Goal: Information Seeking & Learning: Compare options

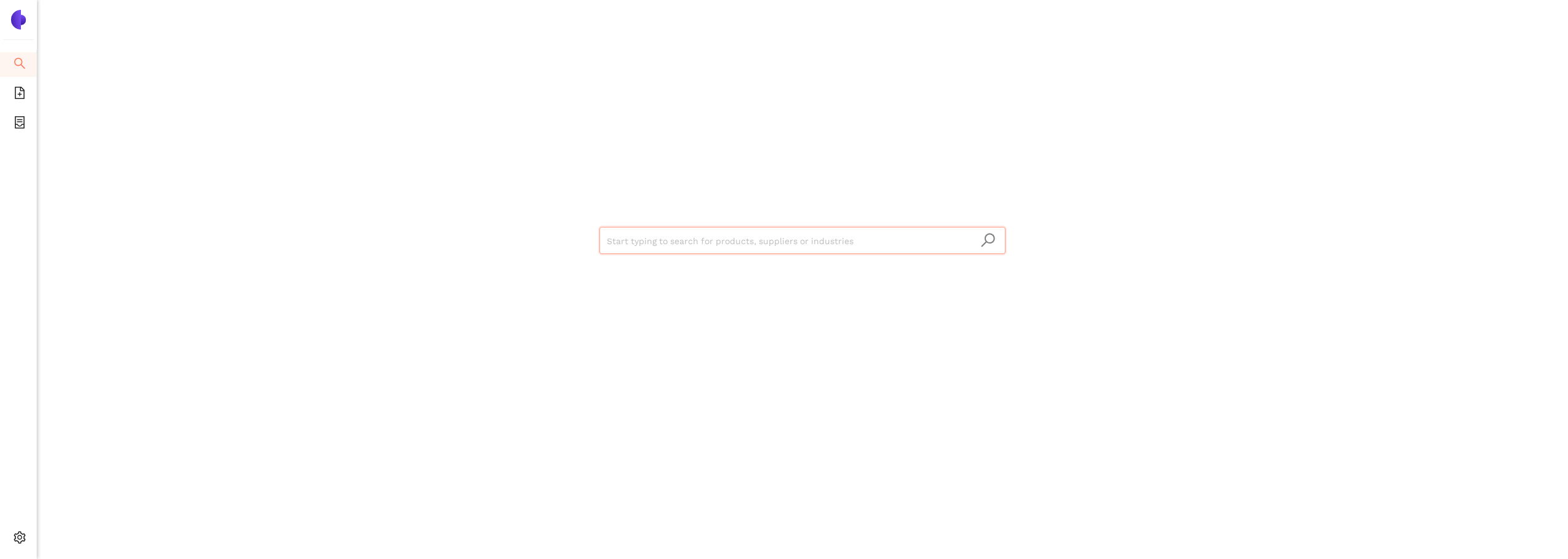
click at [155, 547] on div "Start typing to search for products, suppliers or industries" at bounding box center [802, 279] width 1531 height 559
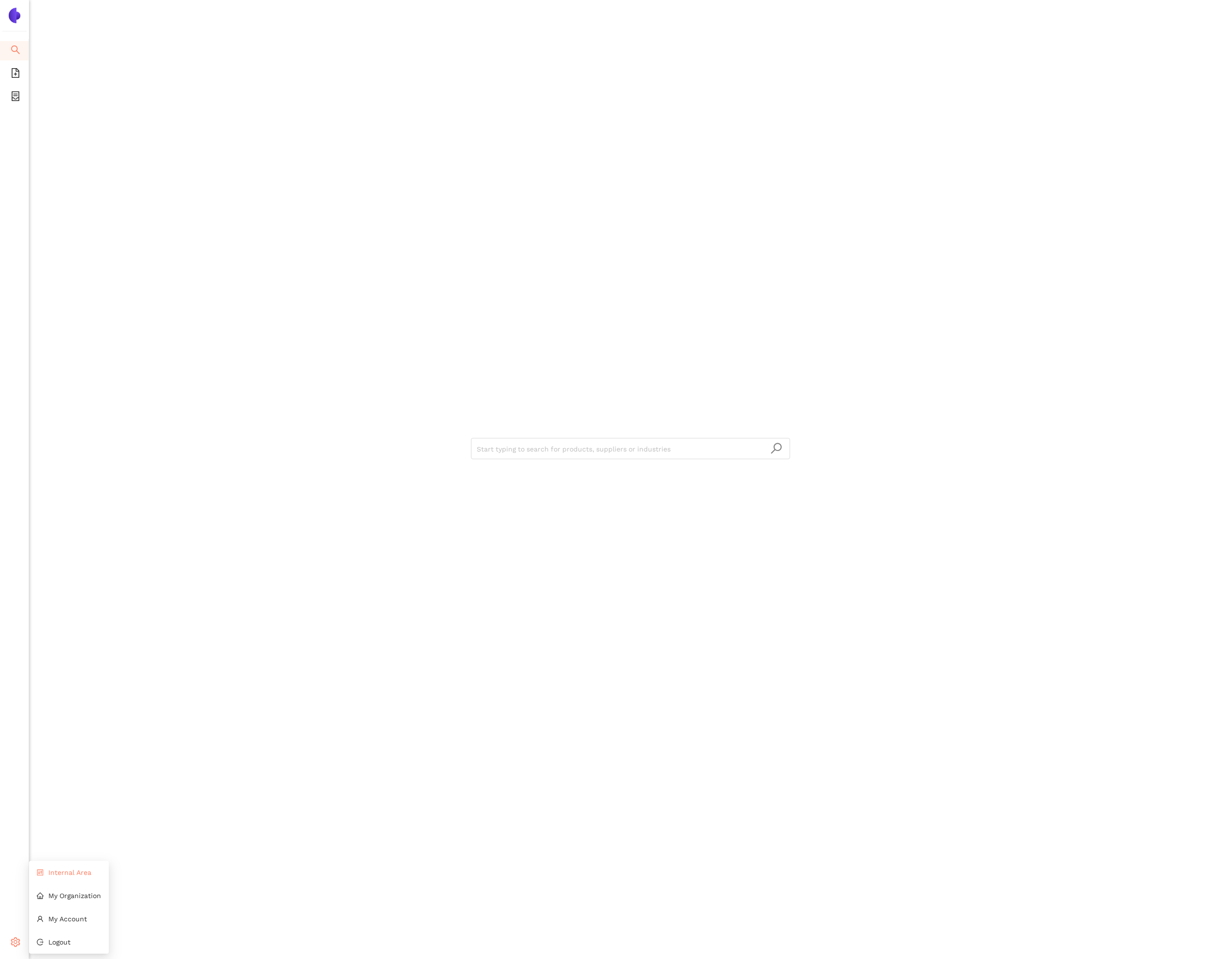
click at [81, 439] on li "Internal Area" at bounding box center [69, 872] width 80 height 19
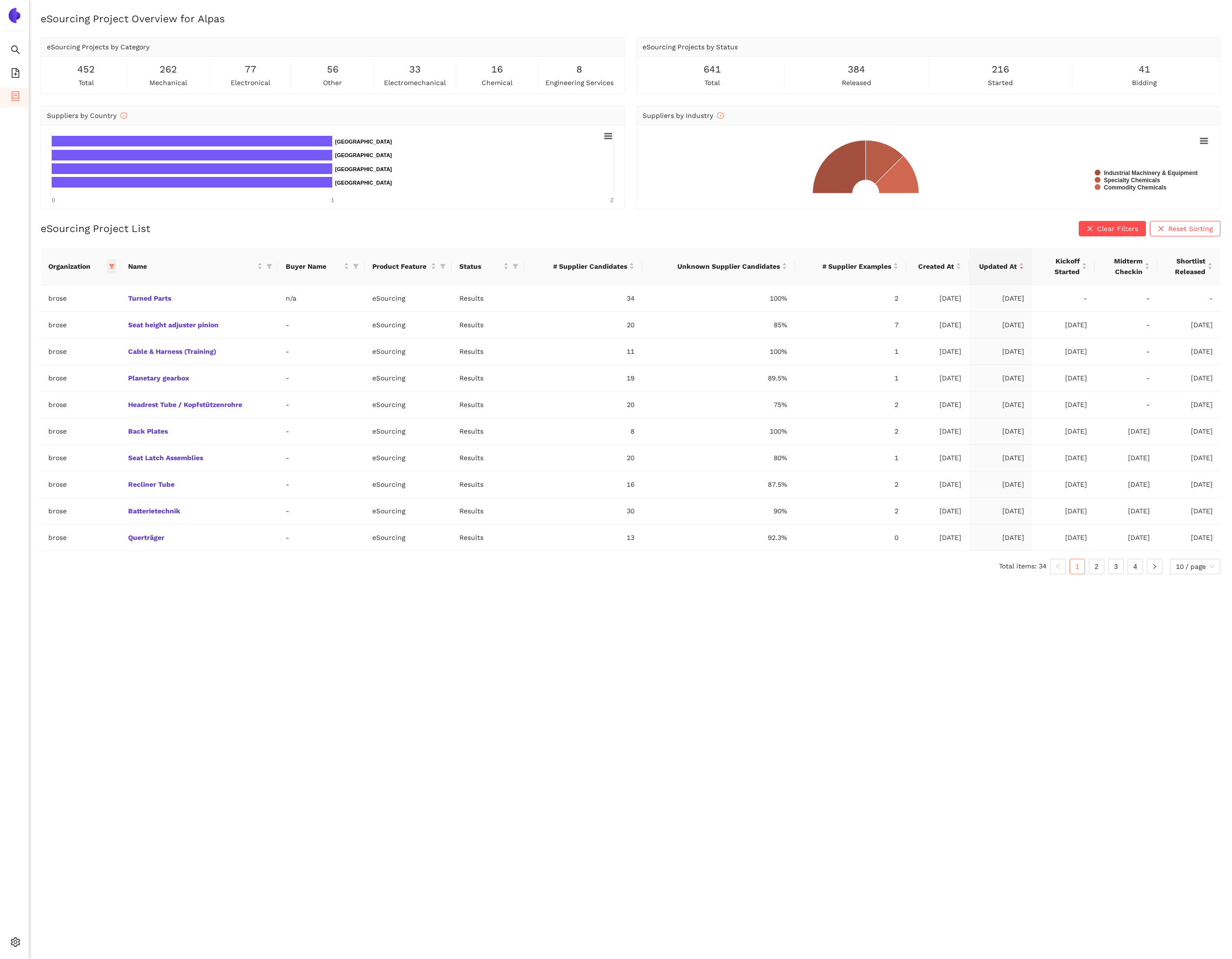
click at [112, 269] on icon "filter" at bounding box center [111, 266] width 6 height 6
drag, startPoint x: 33, startPoint y: 433, endPoint x: 58, endPoint y: 435, distance: 25.1
click at [34, 433] on span "Reset" at bounding box center [37, 436] width 19 height 10
checkbox input "false"
click at [107, 432] on button "OK" at bounding box center [115, 436] width 17 height 11
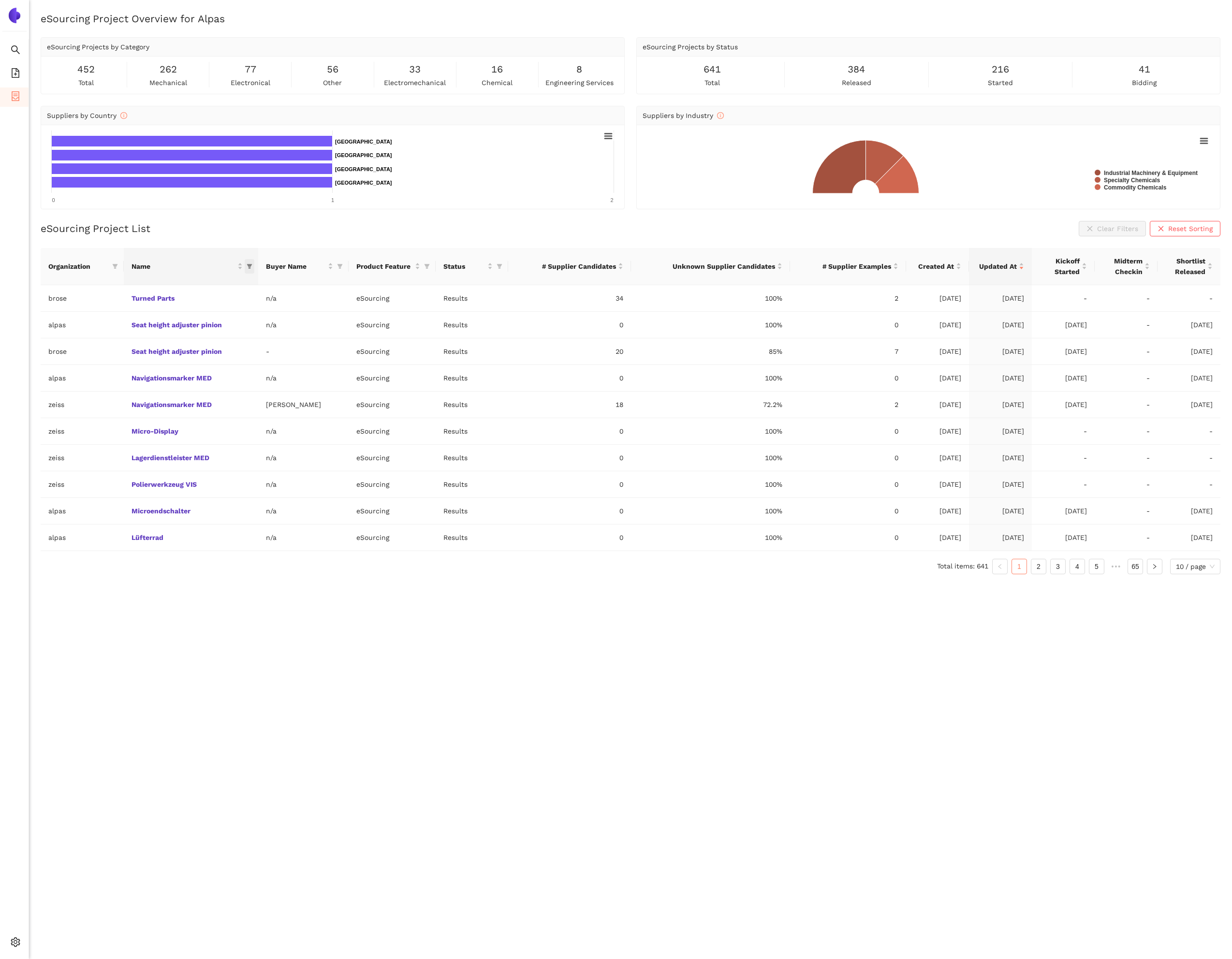
click at [251, 269] on icon "filter" at bounding box center [249, 266] width 6 height 6
click at [276, 287] on input "text" at bounding box center [460, 286] width 394 height 10
type input "turn"
click at [207, 330] on li "Turned Parts" at bounding box center [151, 324] width 207 height 15
checkbox input "true"
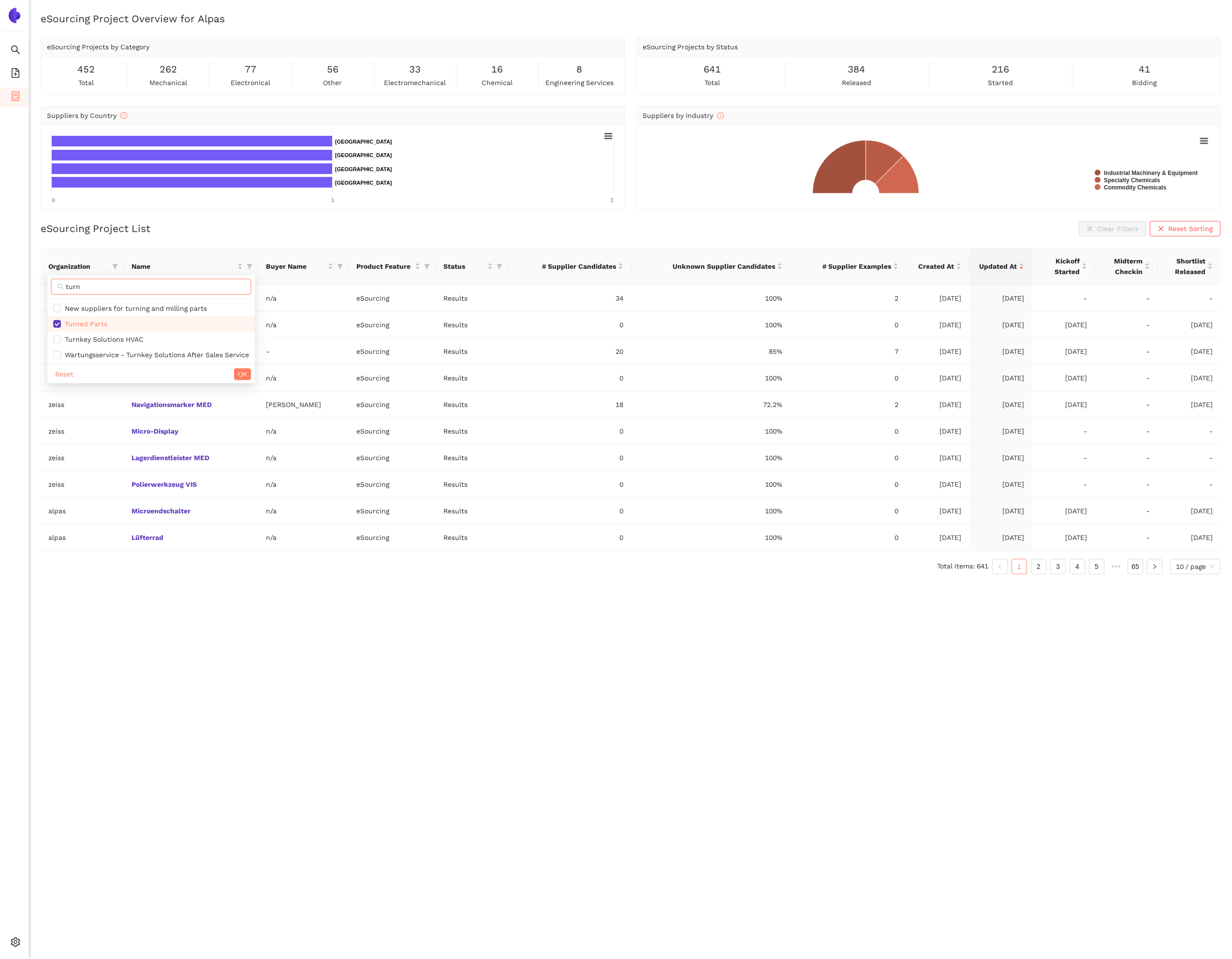
click at [150, 284] on input "turn" at bounding box center [155, 286] width 180 height 10
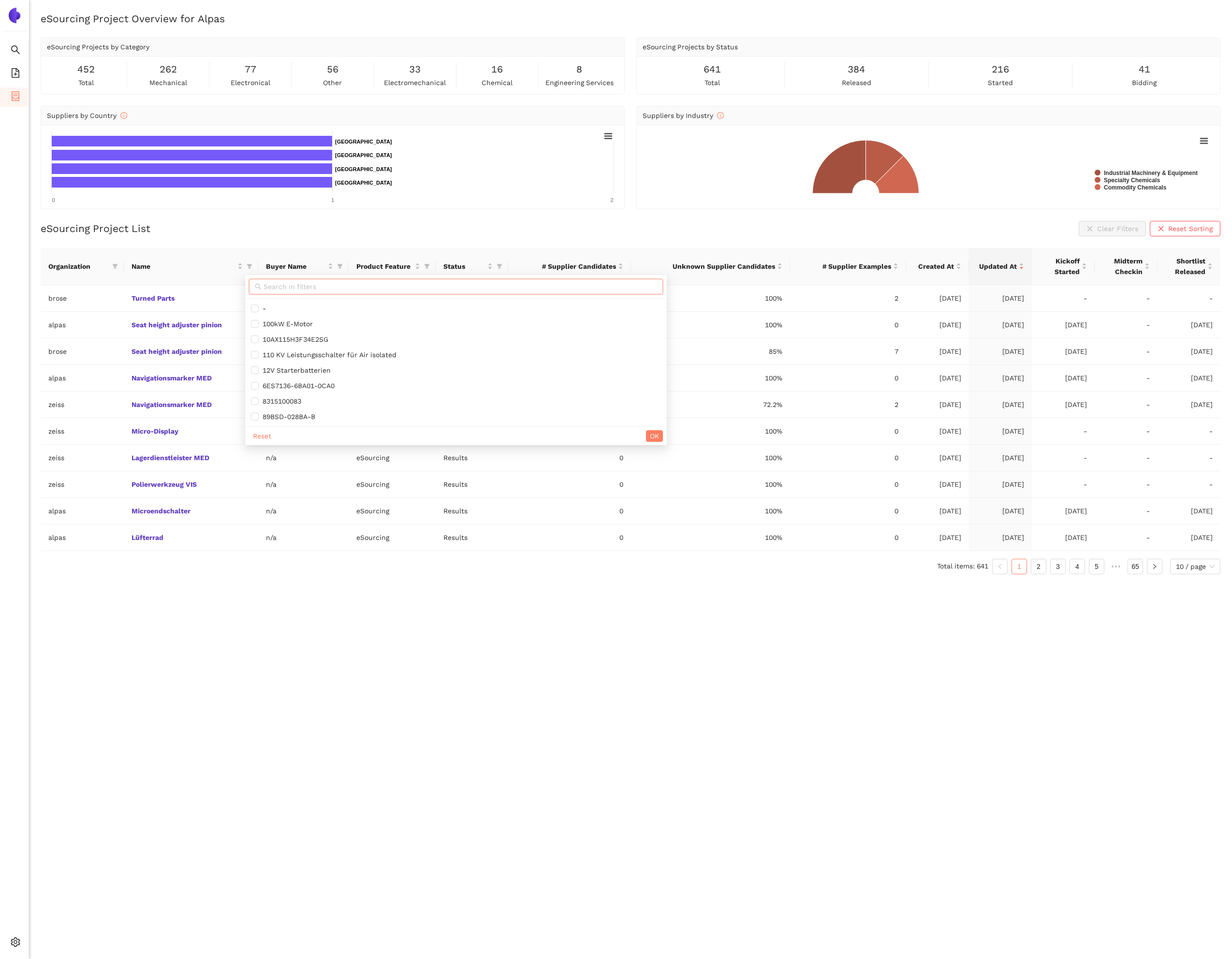
type input "o"
type input "poli"
click at [188, 307] on span "Polierwerkzeug VIS" at bounding box center [206, 308] width 67 height 8
checkbox input "true"
click at [249, 329] on button "OK" at bounding box center [242, 327] width 17 height 11
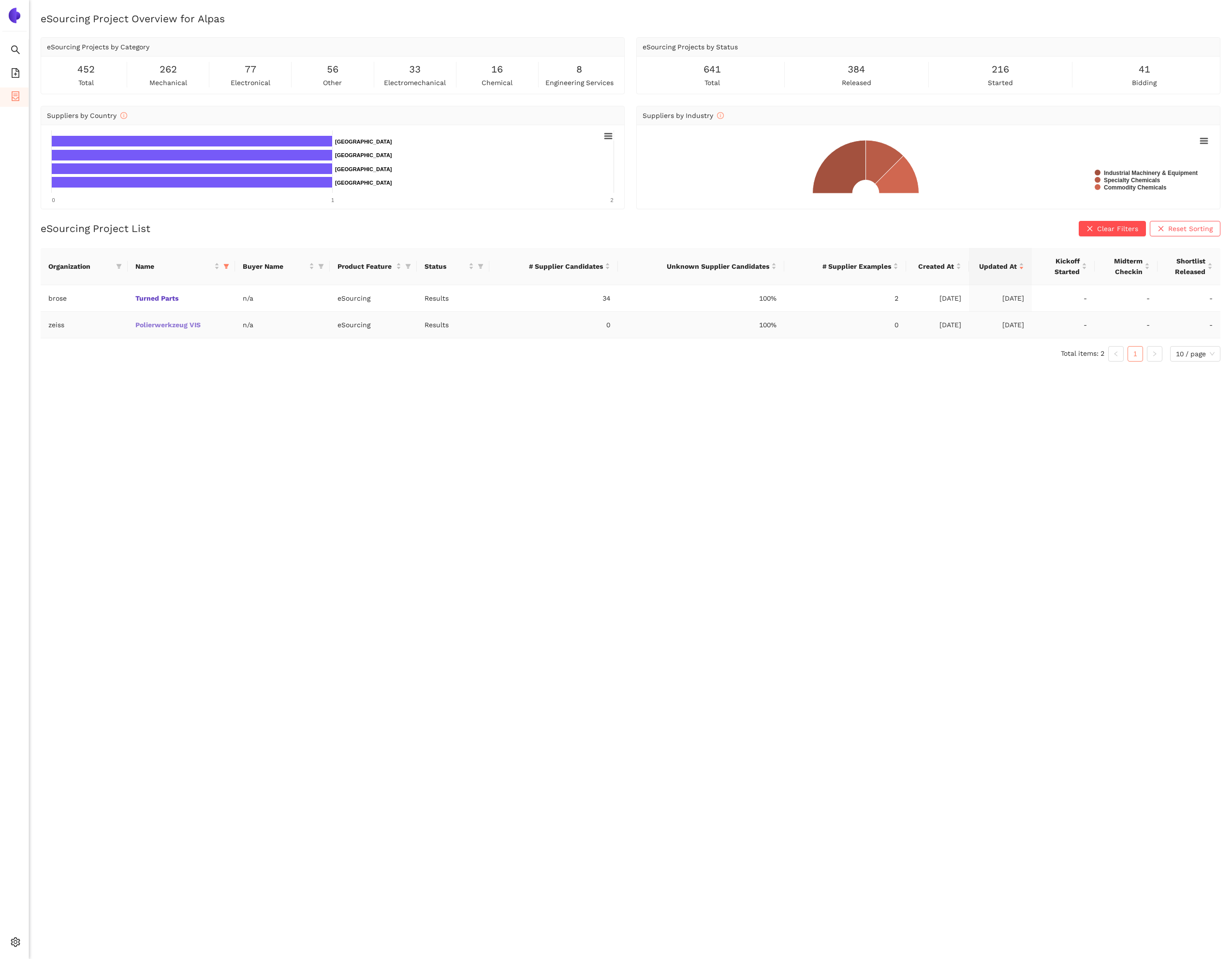
click at [0, 0] on link "Polierwerkzeug VIS" at bounding box center [0, 0] width 0 height 0
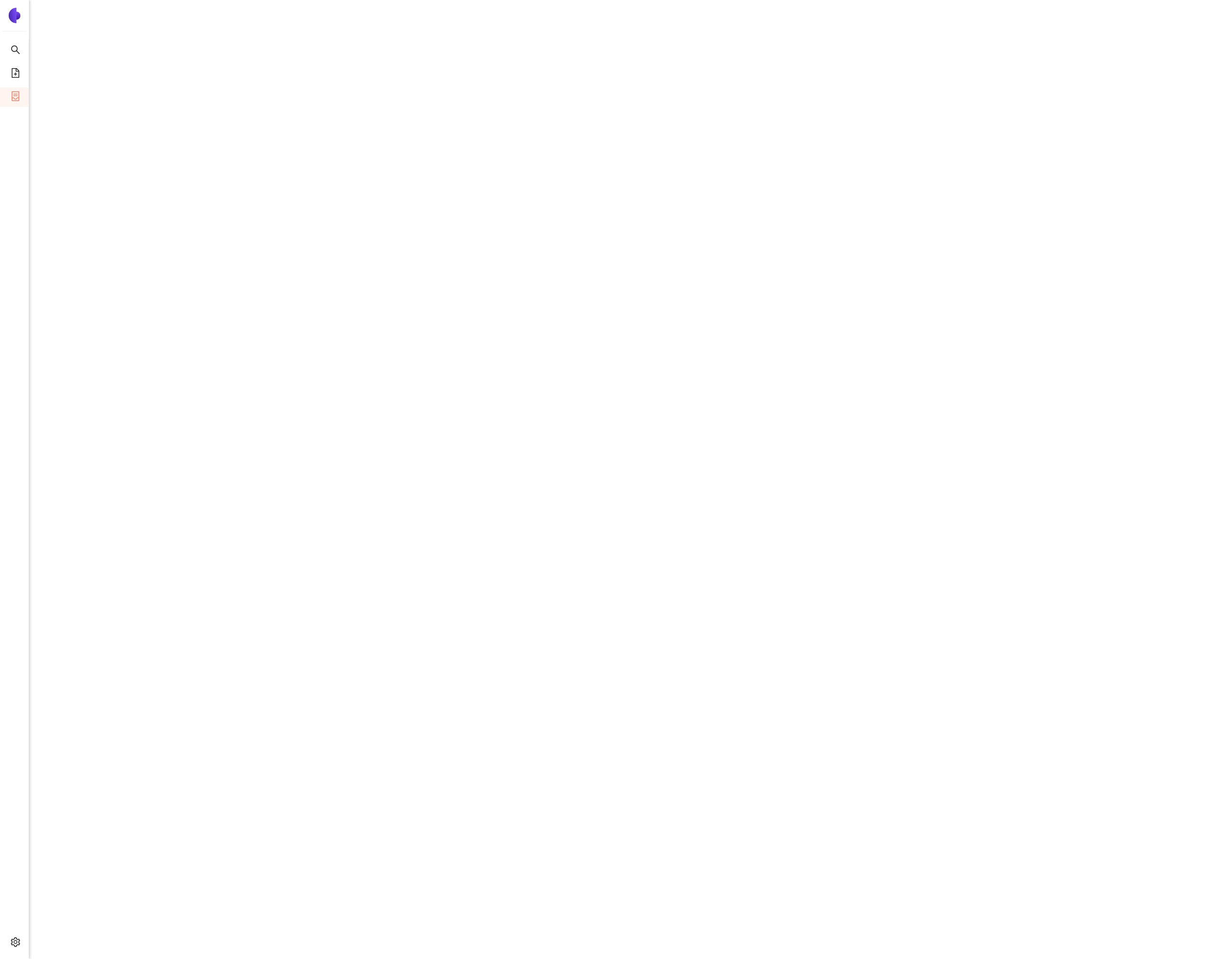
scroll to position [1123, 0]
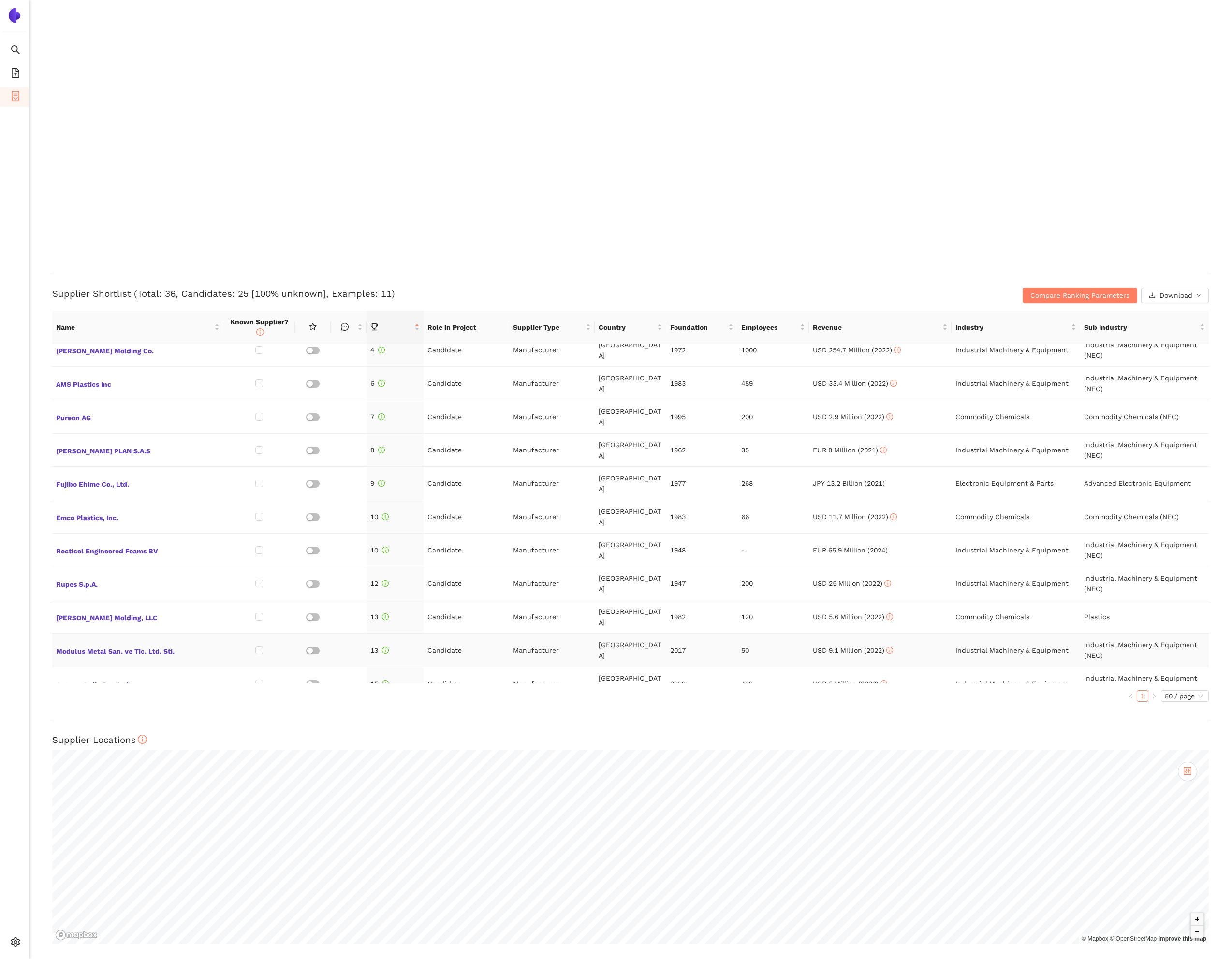
scroll to position [145, 0]
click at [108, 611] on span "[PERSON_NAME] Molding, LLC" at bounding box center [138, 617] width 163 height 13
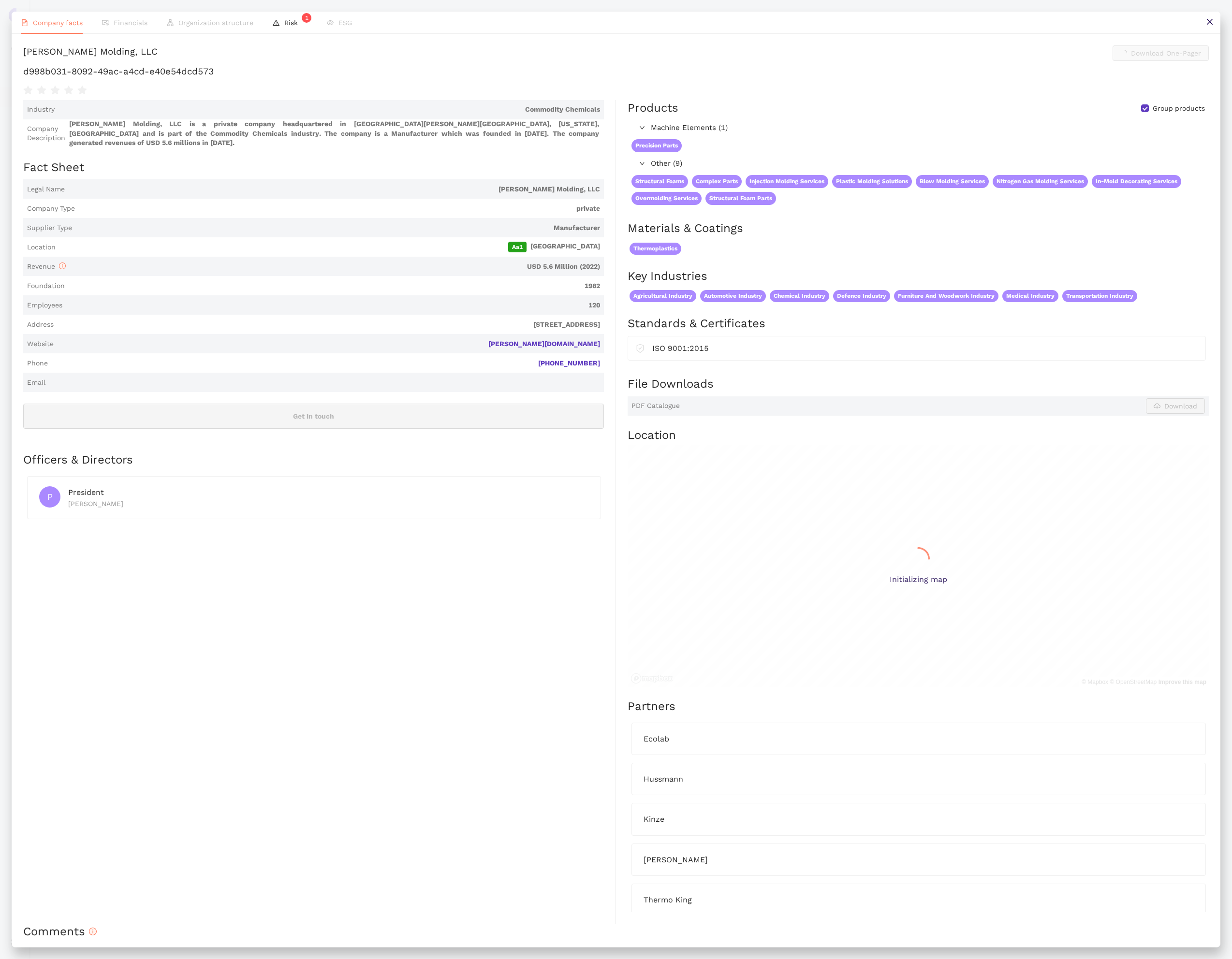
scroll to position [2067, 0]
click at [165, 71] on h1 "d998b031-8092-49ac-a4cd-e40e54dcd573" at bounding box center [616, 72] width 1186 height 13
copy div "d998b031-8092-49ac-a4cd-e40e54dcd573"
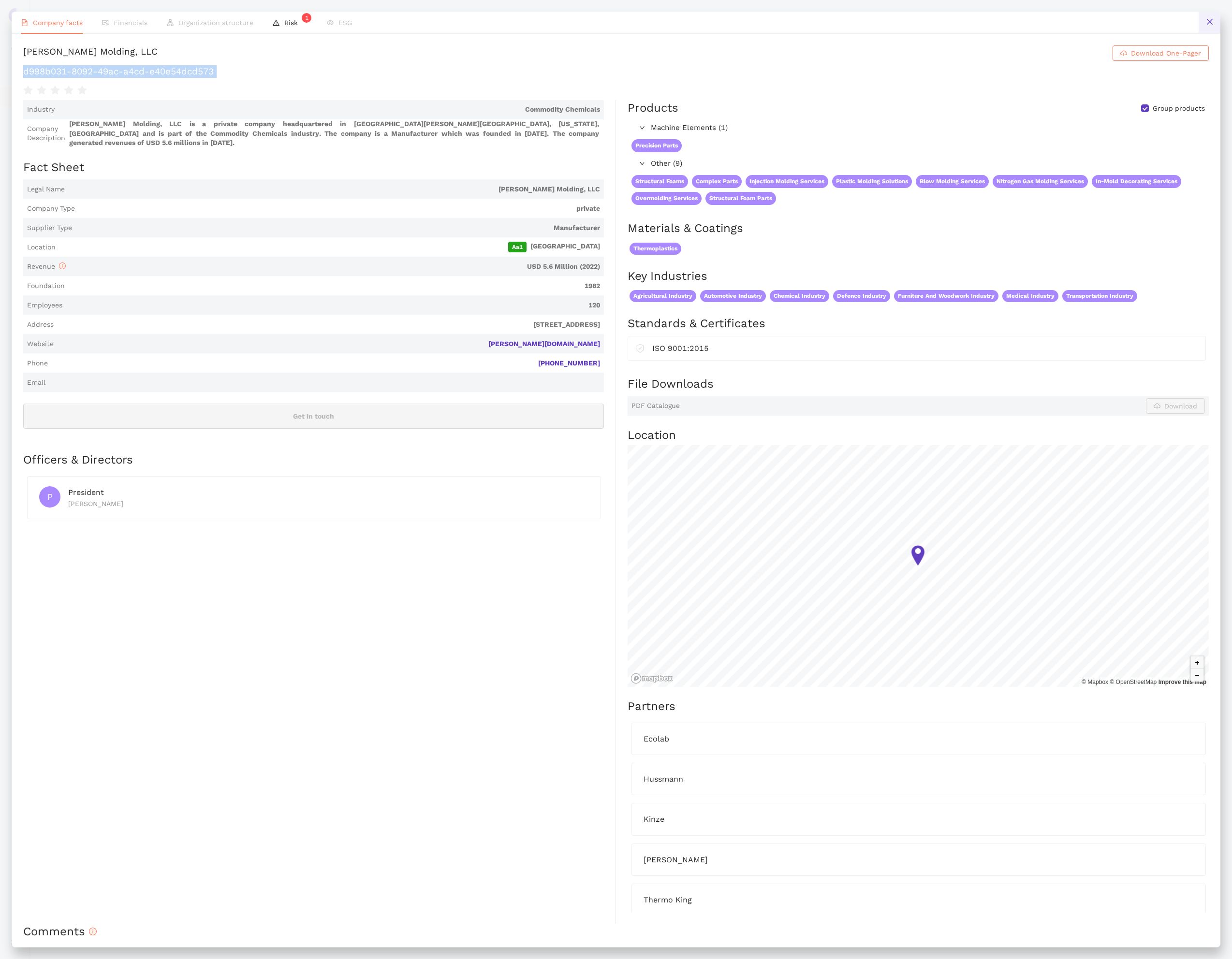
click at [1209, 25] on icon "close" at bounding box center [1210, 22] width 8 height 8
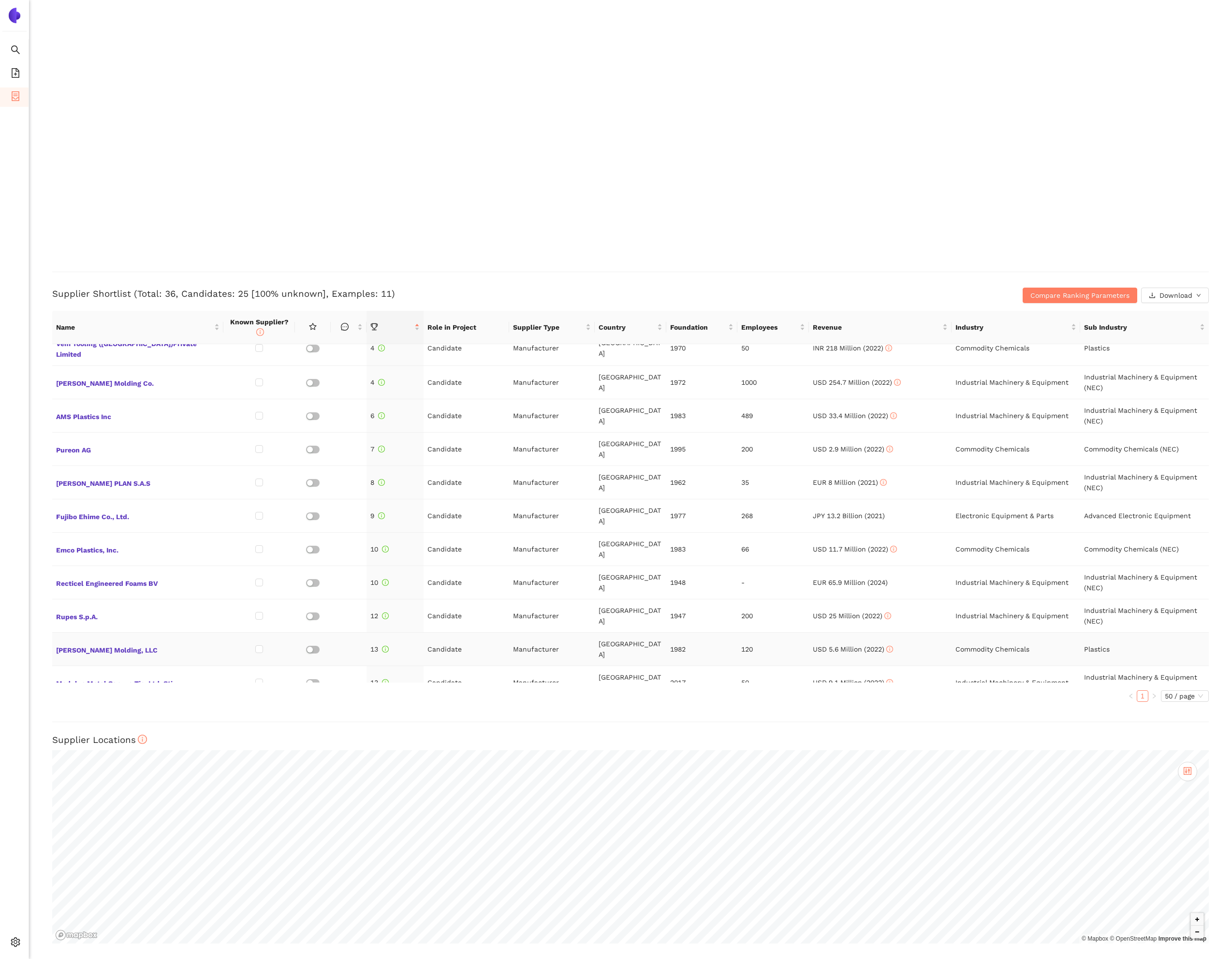
scroll to position [109, 0]
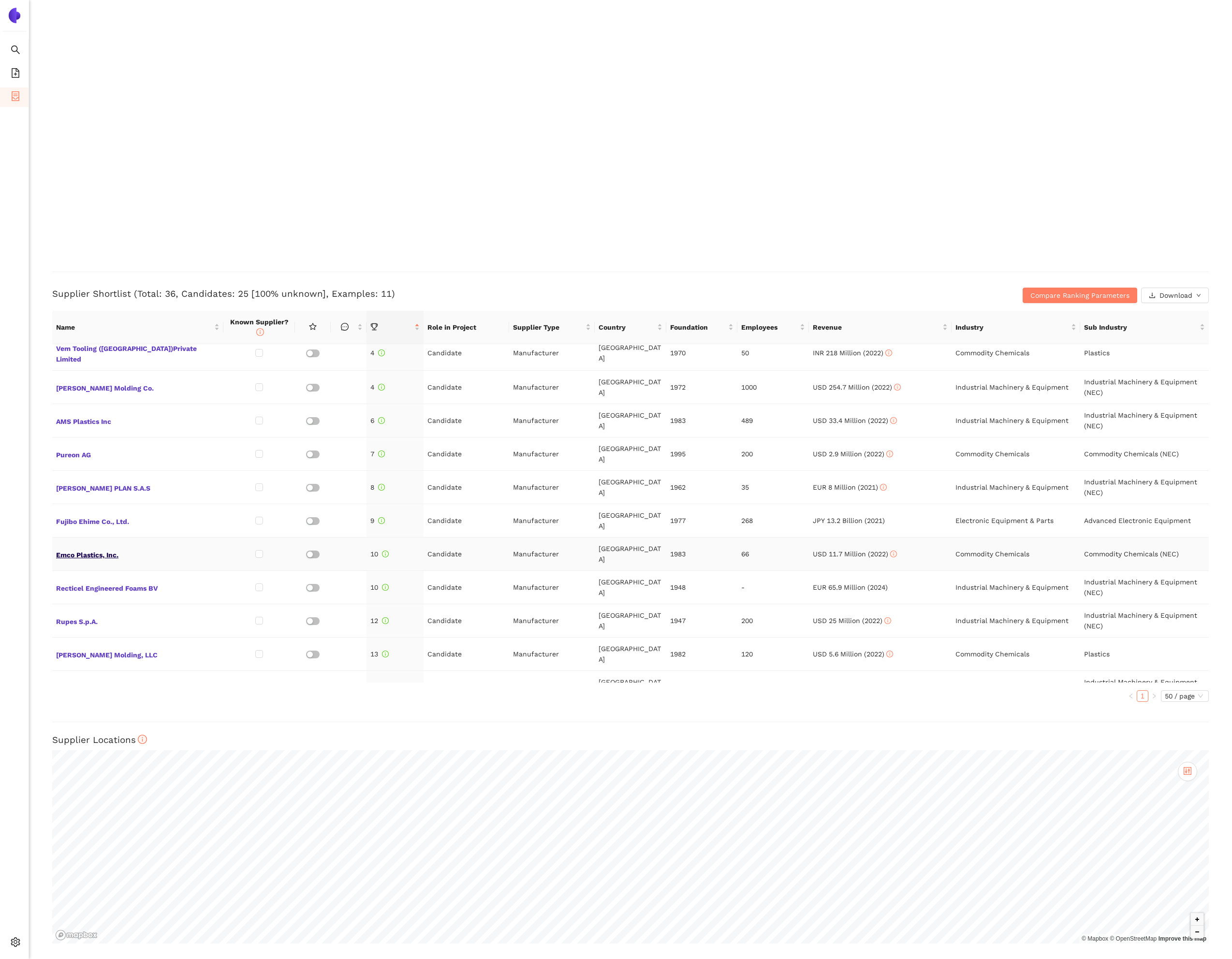
click at [89, 548] on span "Emco Plastics, Inc." at bounding box center [138, 554] width 163 height 13
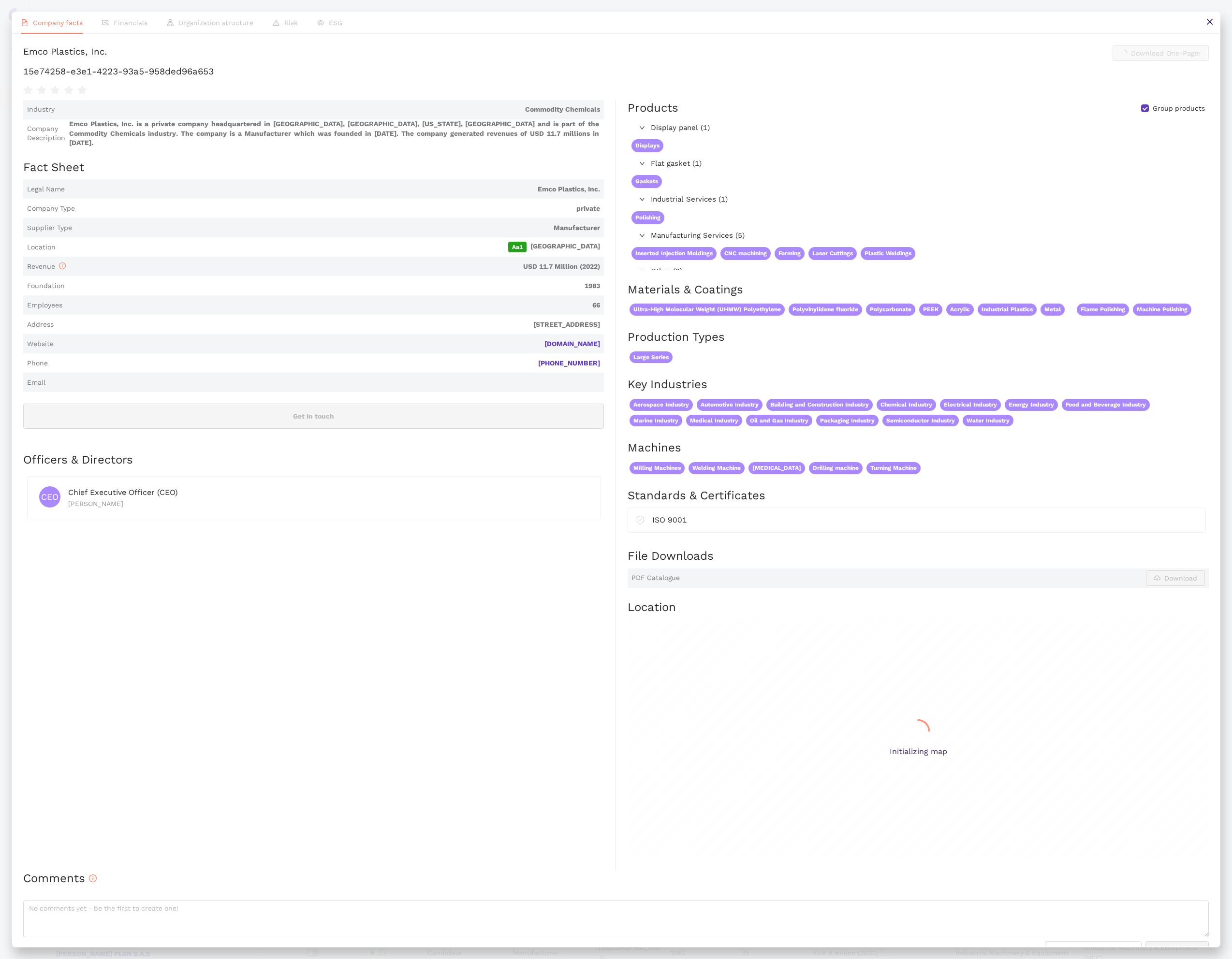
scroll to position [2067, 0]
click at [147, 70] on h1 "15e74258-e3e1-4223-93a5-958ded96a653" at bounding box center [616, 72] width 1186 height 13
copy div "15e74258-e3e1-4223-93a5-958ded96a653"
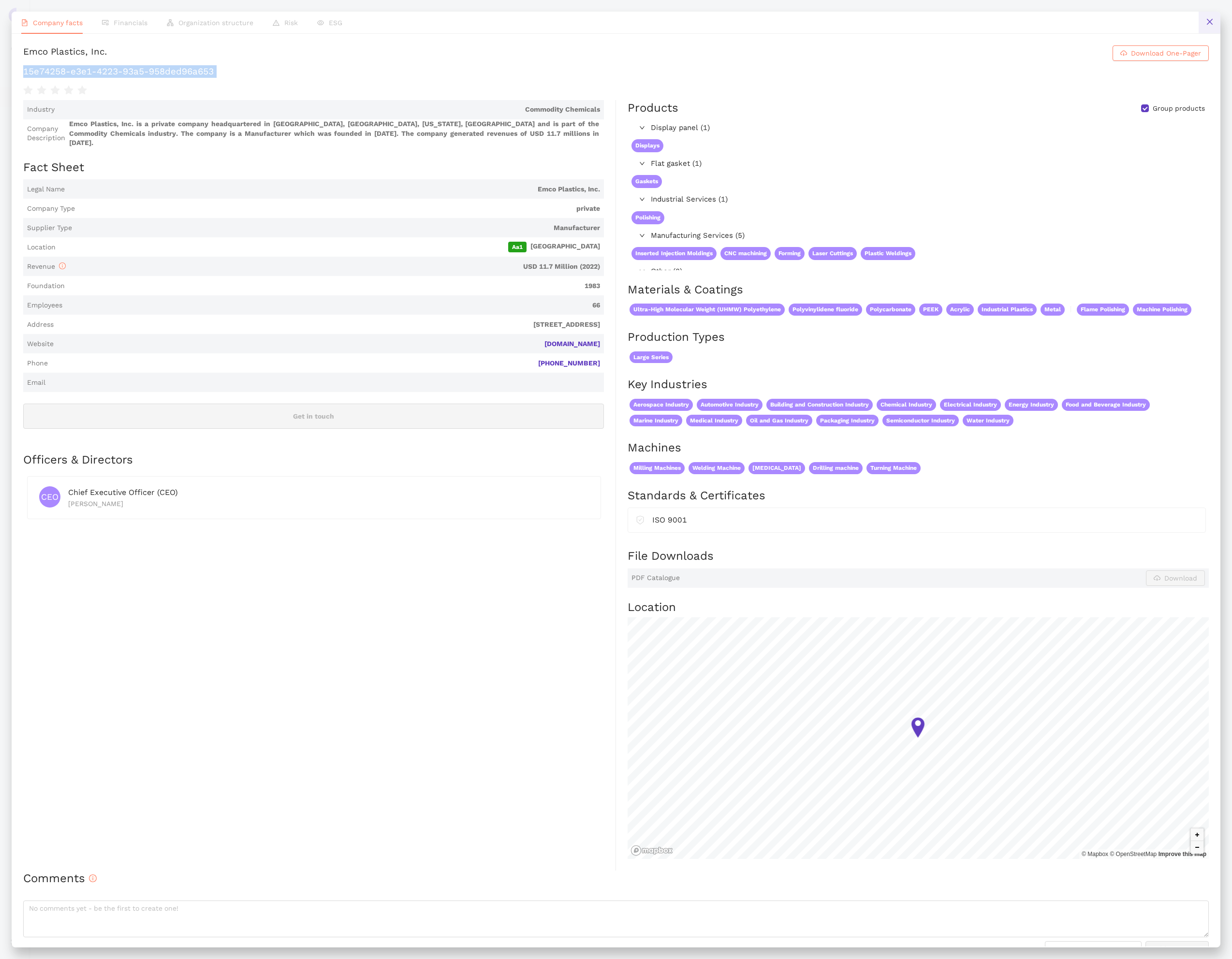
click at [1209, 21] on icon "close" at bounding box center [1209, 22] width 6 height 6
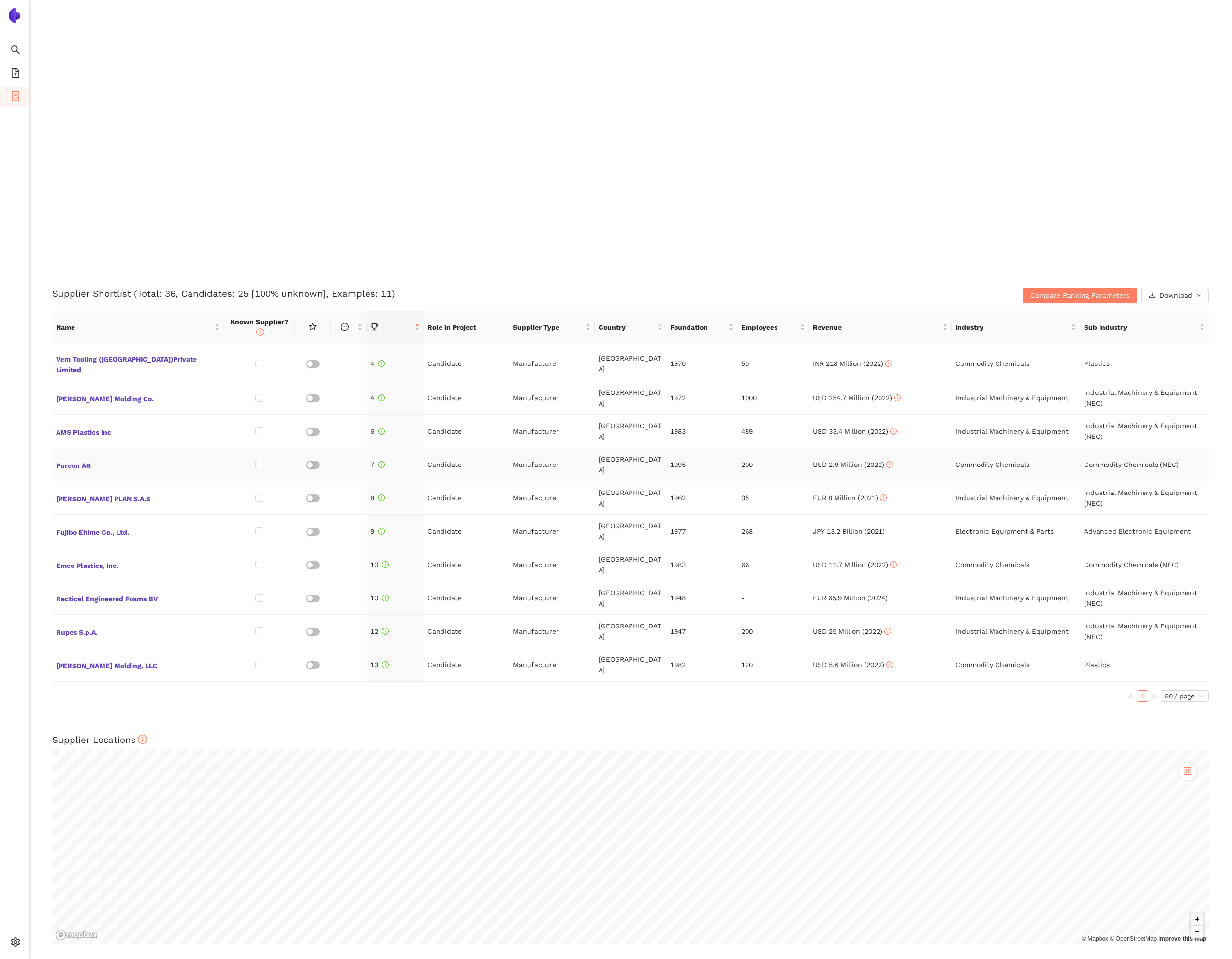
scroll to position [93, 0]
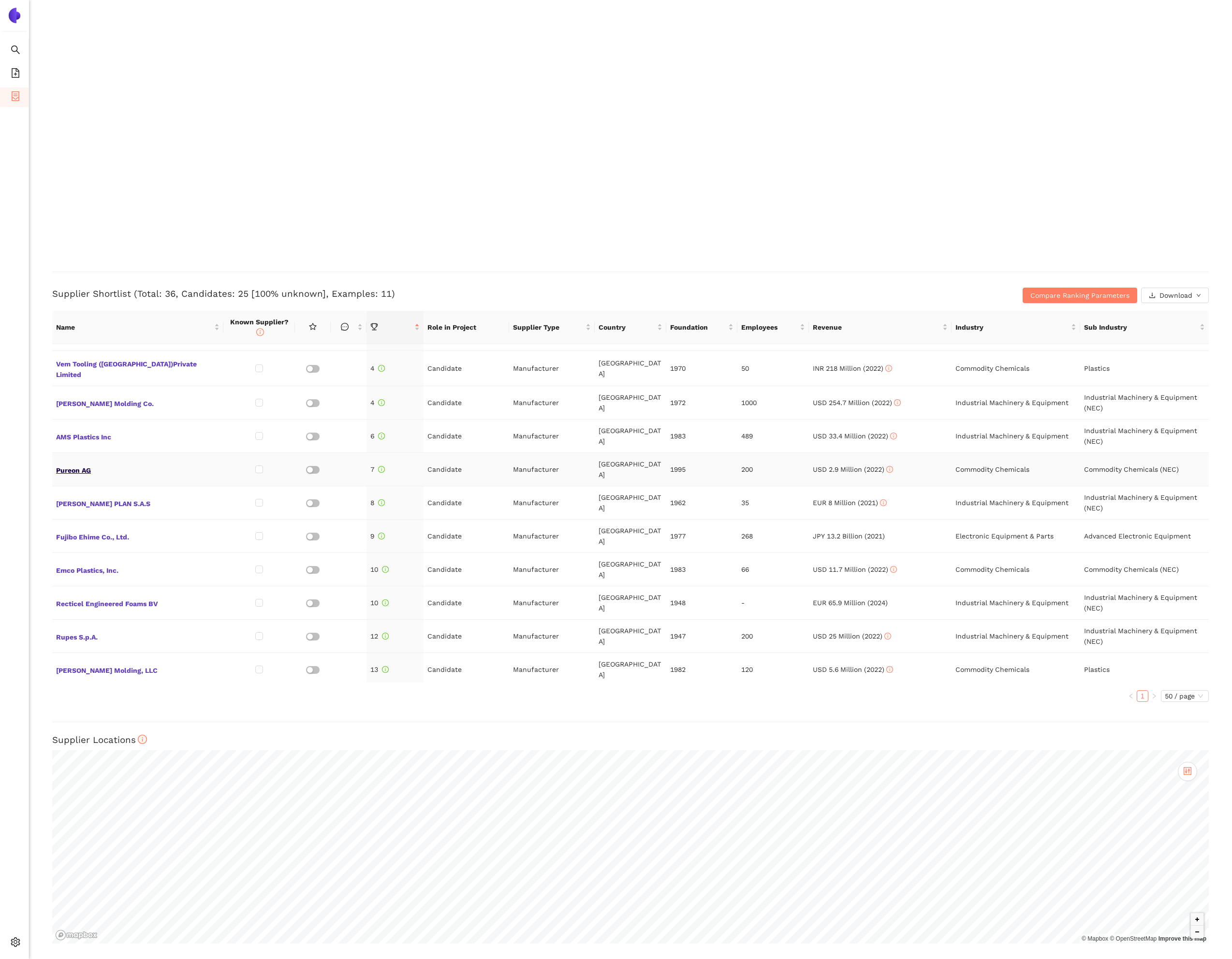
click at [84, 463] on span "Pureon AG" at bounding box center [138, 469] width 163 height 13
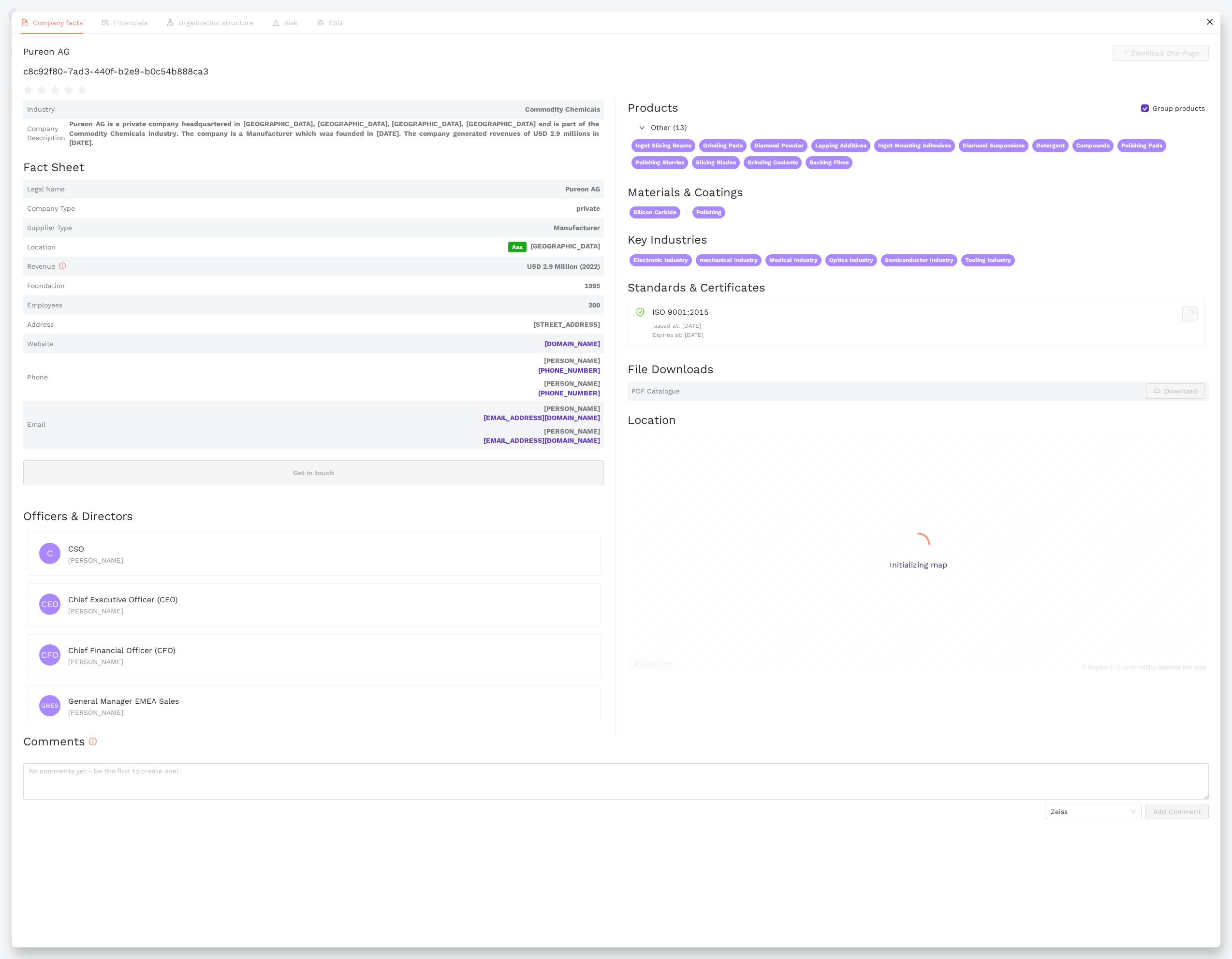
scroll to position [2067, 0]
click at [181, 74] on h1 "c8c92f80-7ad3-440f-b2e9-b0c54b888ca3" at bounding box center [616, 72] width 1186 height 13
copy div "c8c92f80-7ad3-440f-b2e9-b0c54b888ca3"
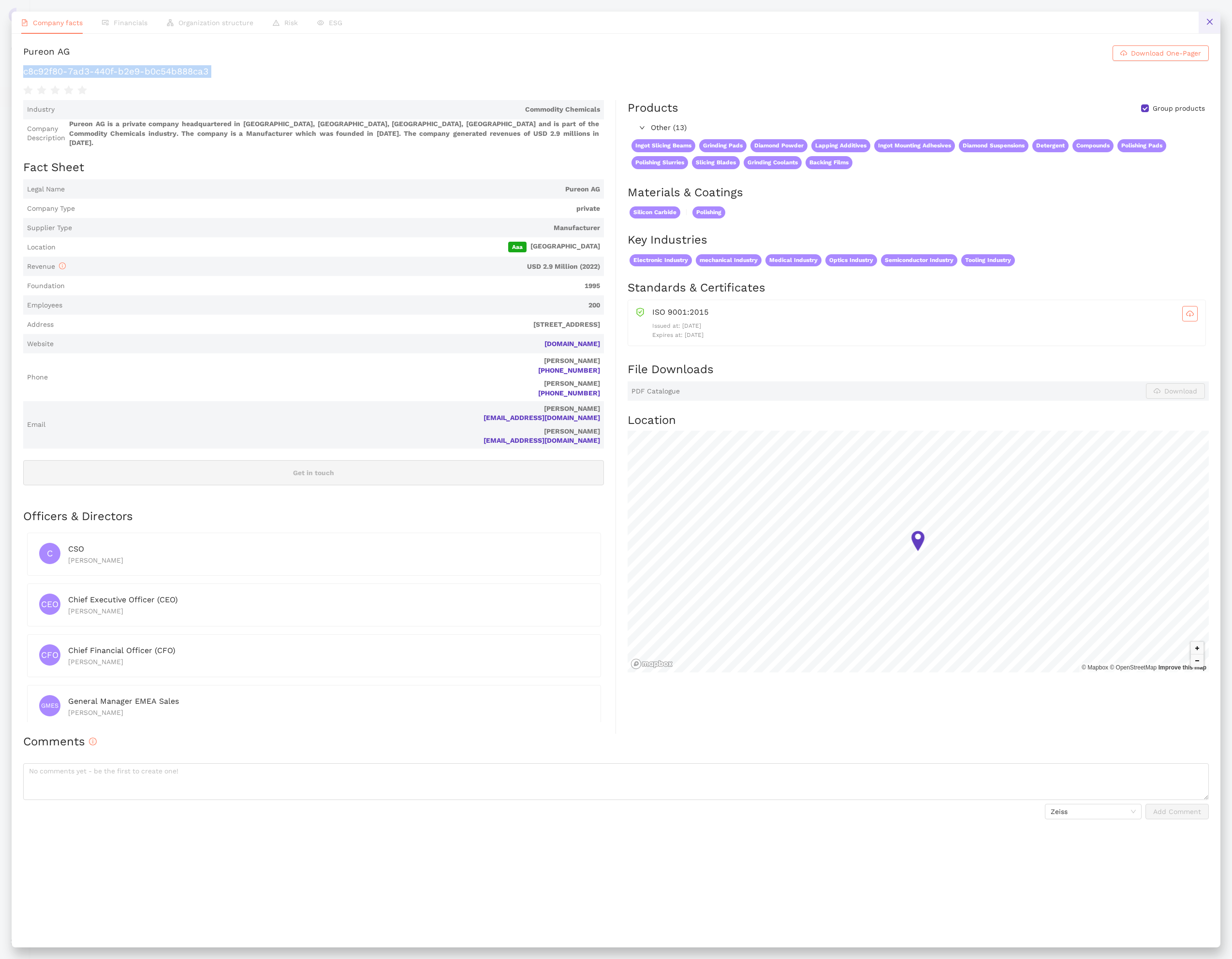
click at [1209, 26] on icon "close" at bounding box center [1210, 22] width 8 height 8
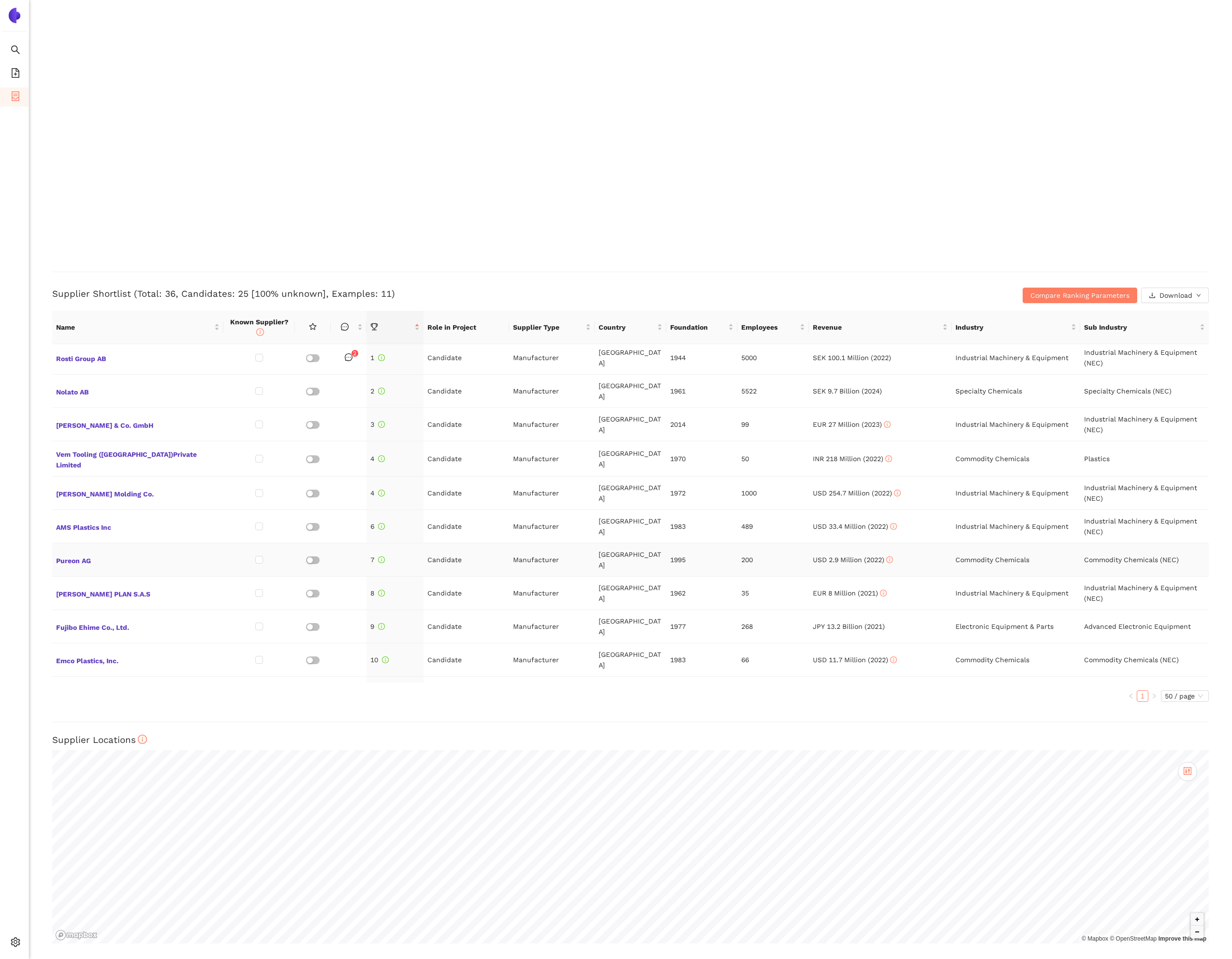
scroll to position [0, 0]
click at [148, 450] on span "Vem Tooling ([GEOGRAPHIC_DATA])Private Limited" at bounding box center [138, 462] width 163 height 23
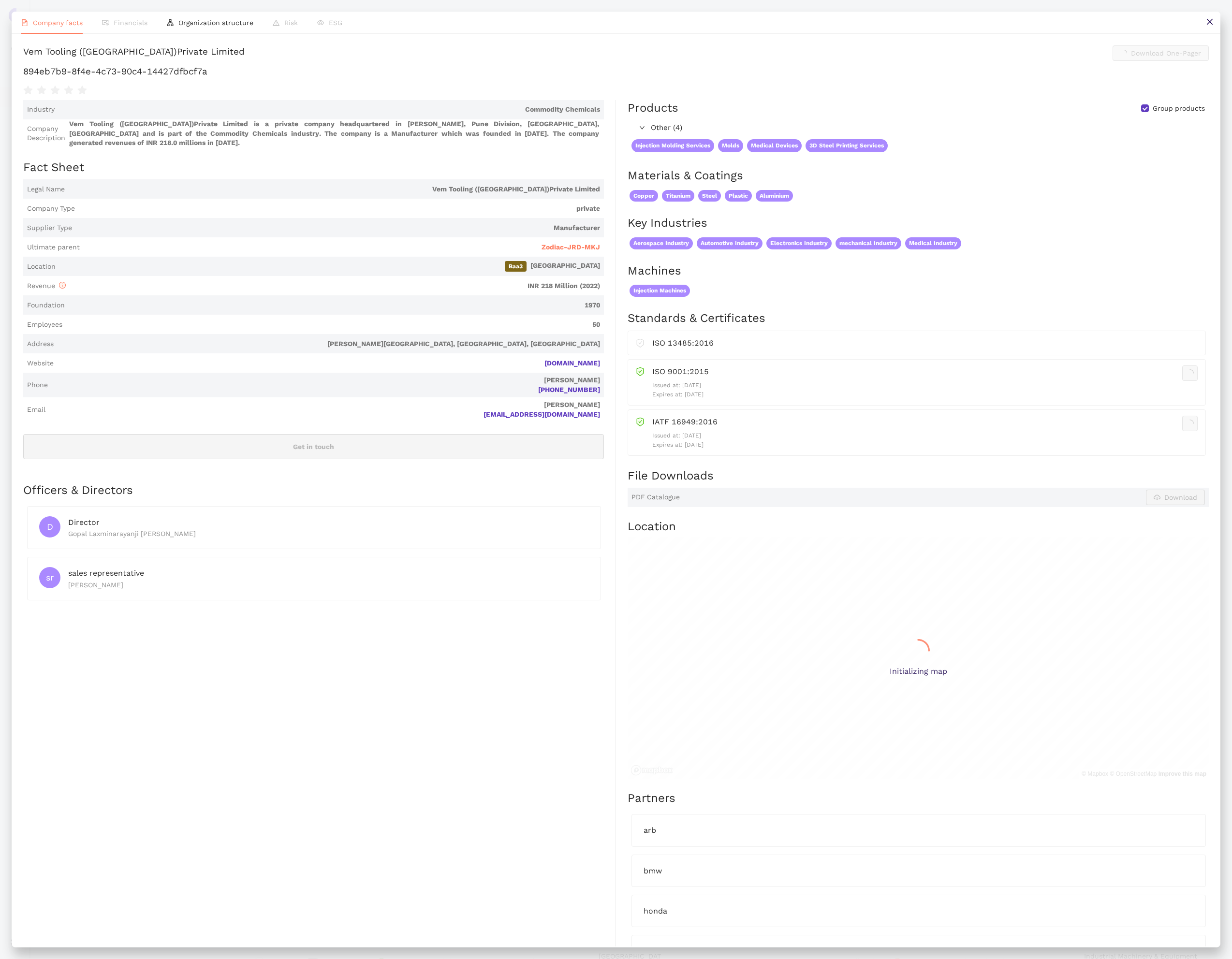
scroll to position [2067, 0]
click at [165, 74] on h1 "894eb7b9-8f4e-4c73-90c4-14427dfbcf7a" at bounding box center [616, 72] width 1186 height 13
copy div "894eb7b9-8f4e-4c73-90c4-14427dfbcf7a"
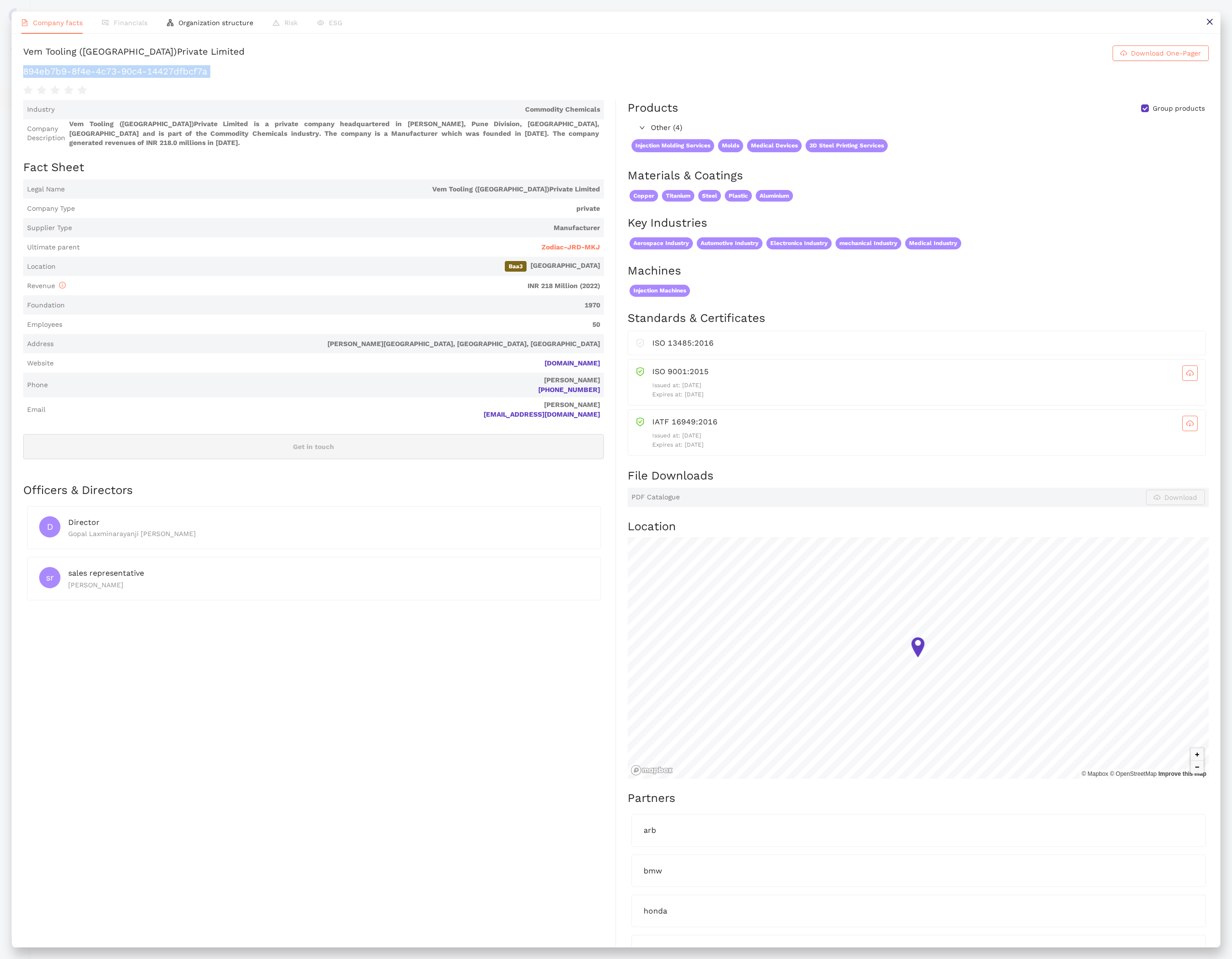
scroll to position [1, 0]
click at [1212, 27] on button at bounding box center [1210, 22] width 22 height 22
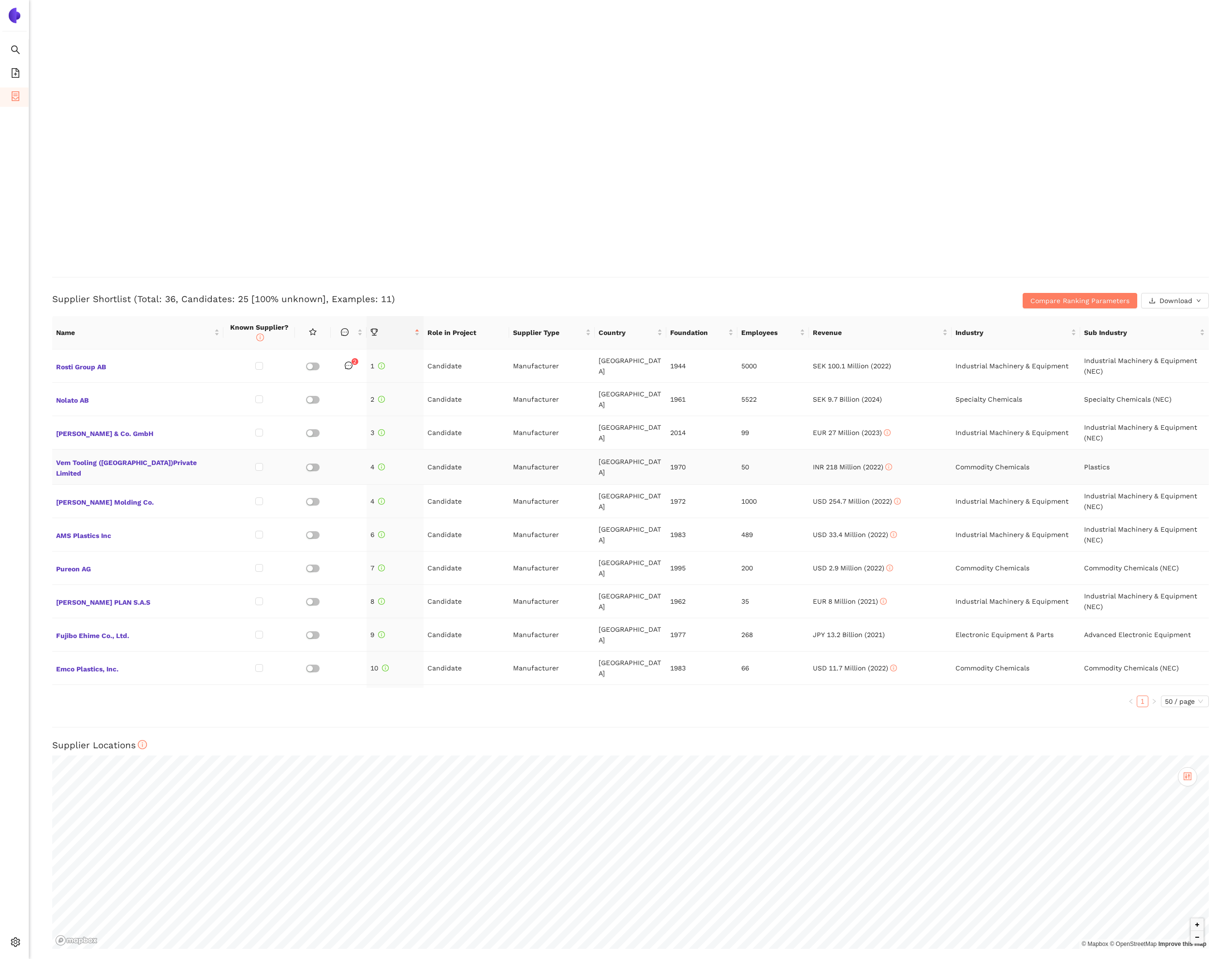
scroll to position [2062, 0]
click at [85, 394] on span "Nolato AB" at bounding box center [138, 400] width 163 height 13
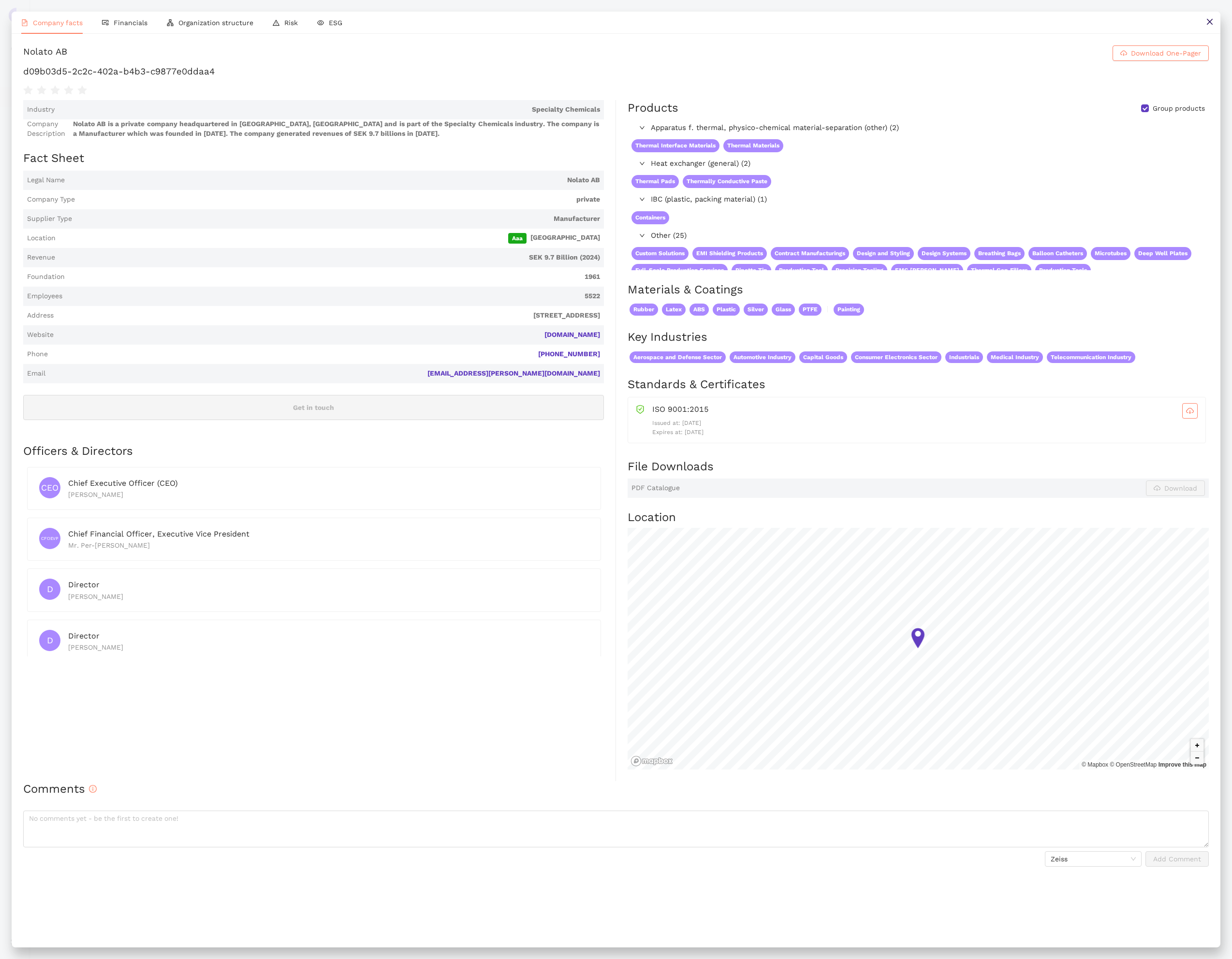
click at [139, 70] on h1 "d09b03d5-2c2c-402a-b4b3-c9877e0ddaa4" at bounding box center [616, 72] width 1186 height 13
click at [140, 70] on h1 "d09b03d5-2c2c-402a-b4b3-c9877e0ddaa4" at bounding box center [616, 72] width 1186 height 13
copy div "d09b03d5-2c2c-402a-b4b3-c9877e0ddaa4"
click at [1206, 24] on icon "close" at bounding box center [1210, 22] width 8 height 8
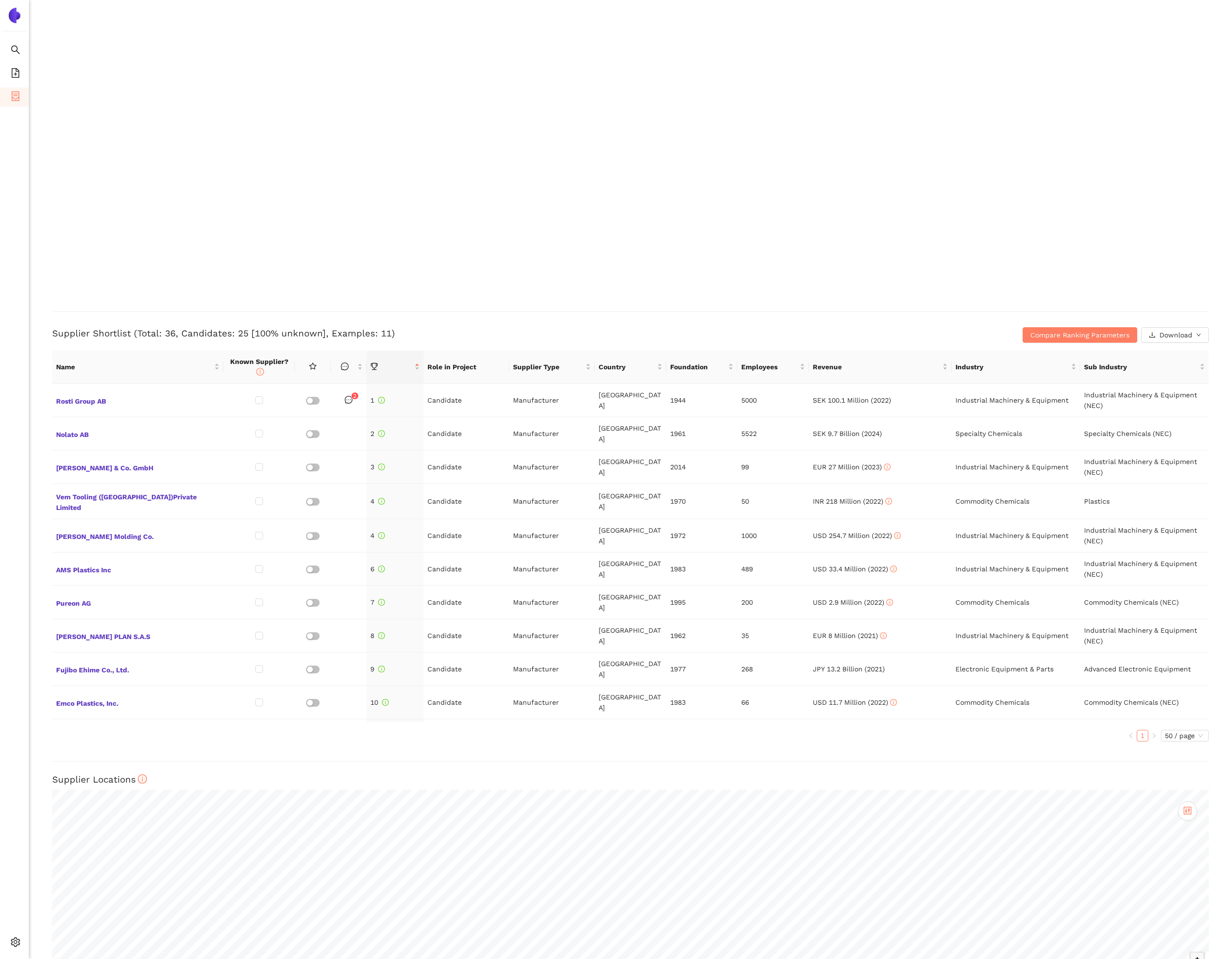
scroll to position [2067, 0]
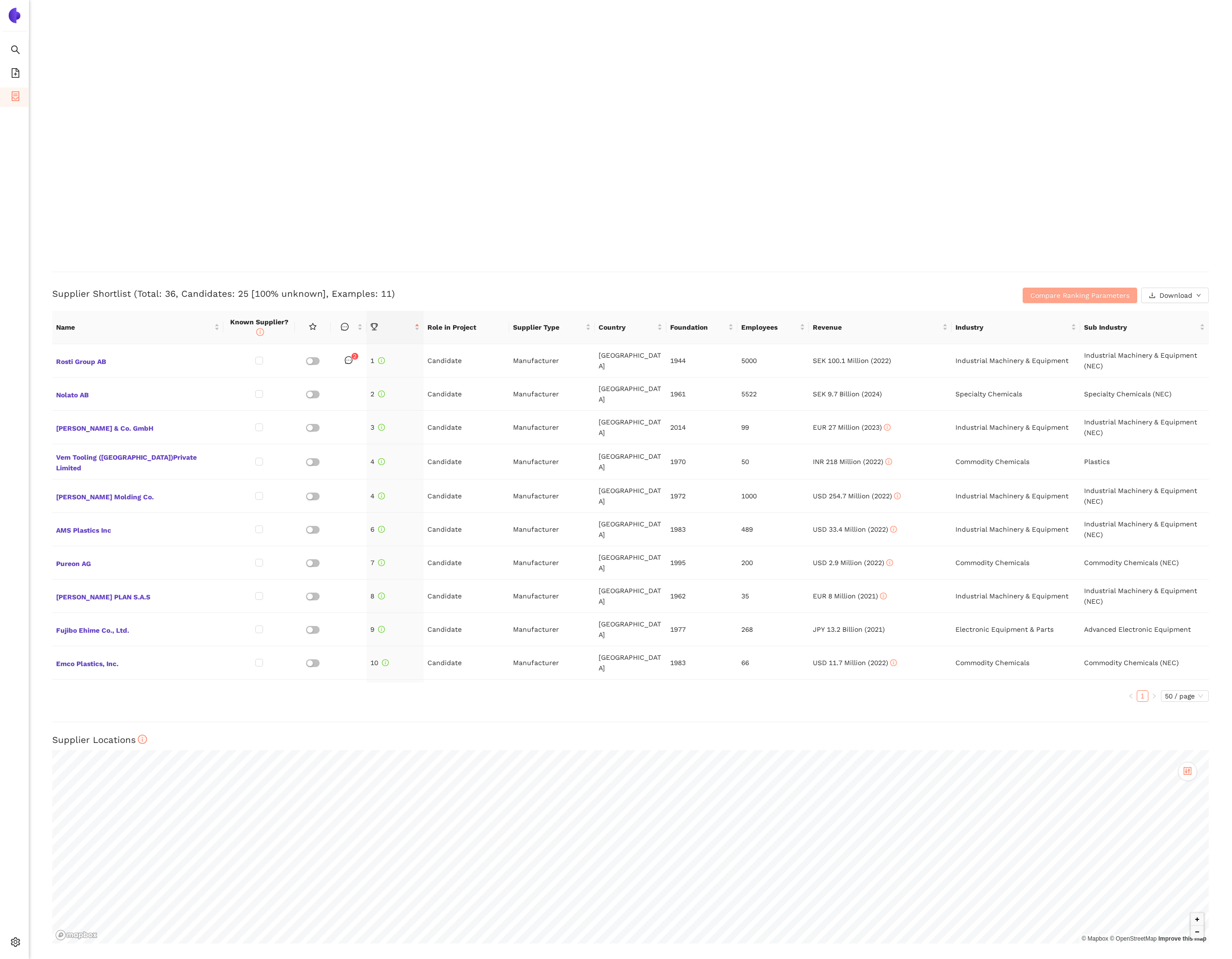
click at [1092, 294] on span "Compare Ranking Parameters" at bounding box center [1080, 295] width 99 height 10
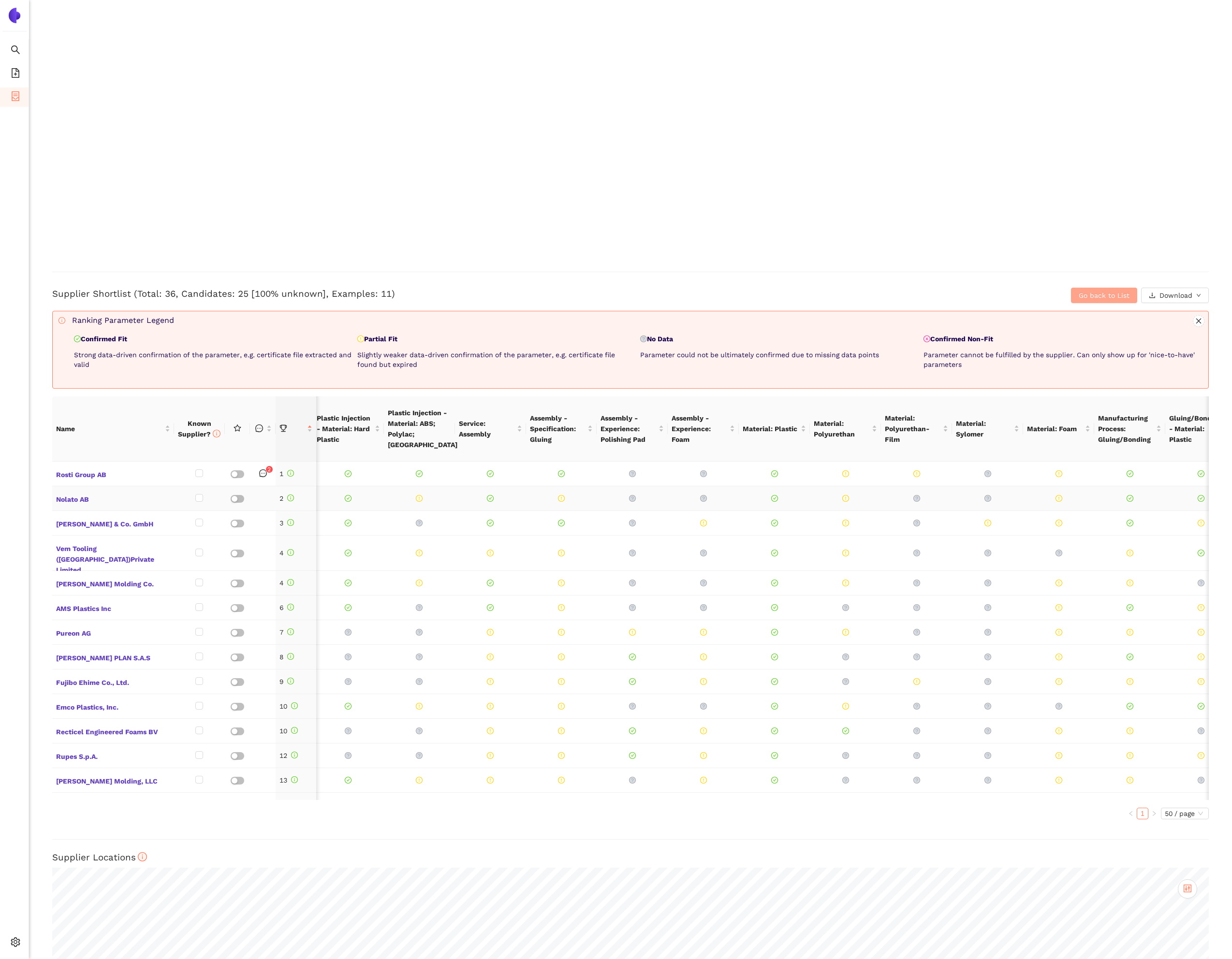
scroll to position [0, 0]
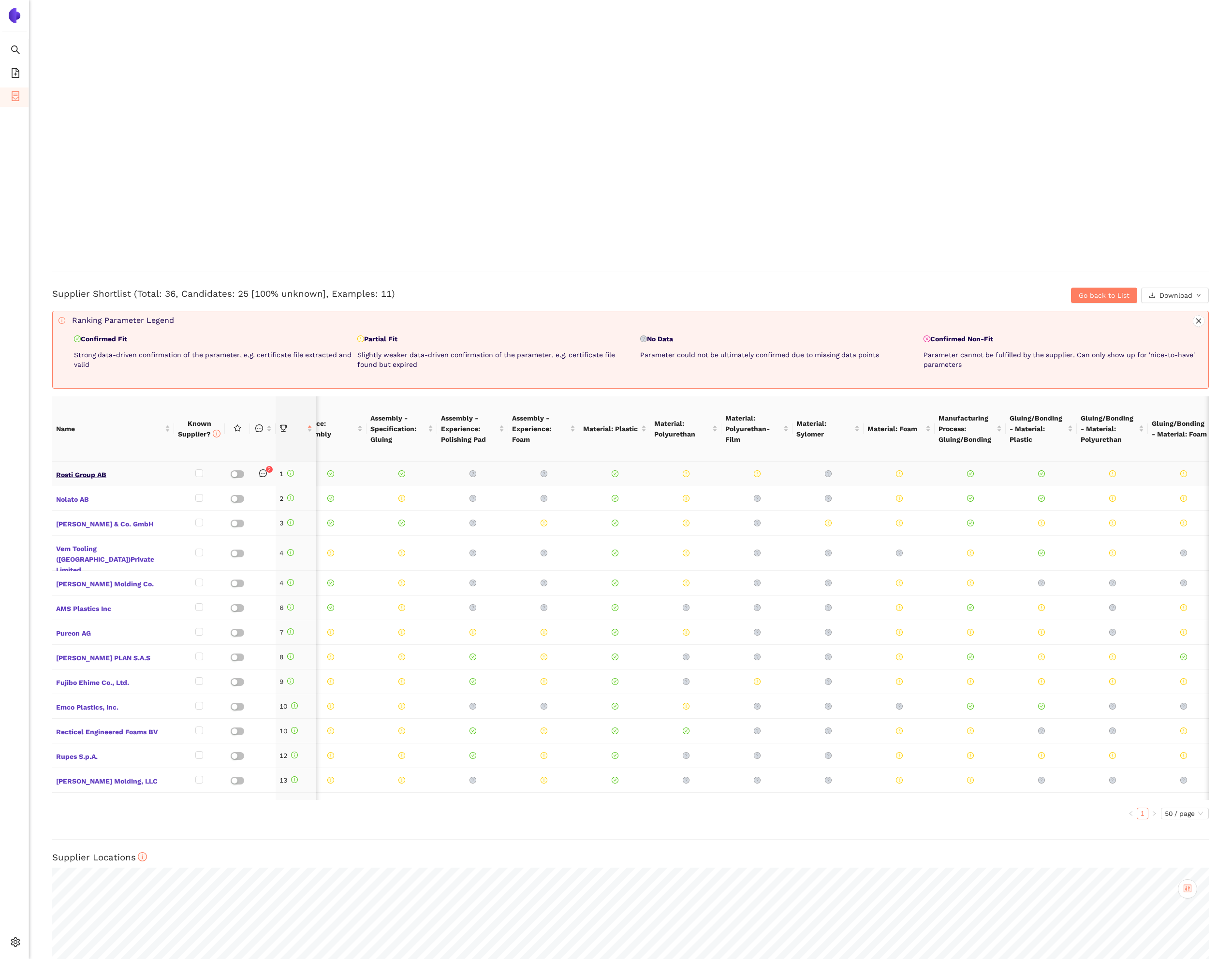
click at [99, 467] on span "Rosti Group AB" at bounding box center [113, 473] width 114 height 13
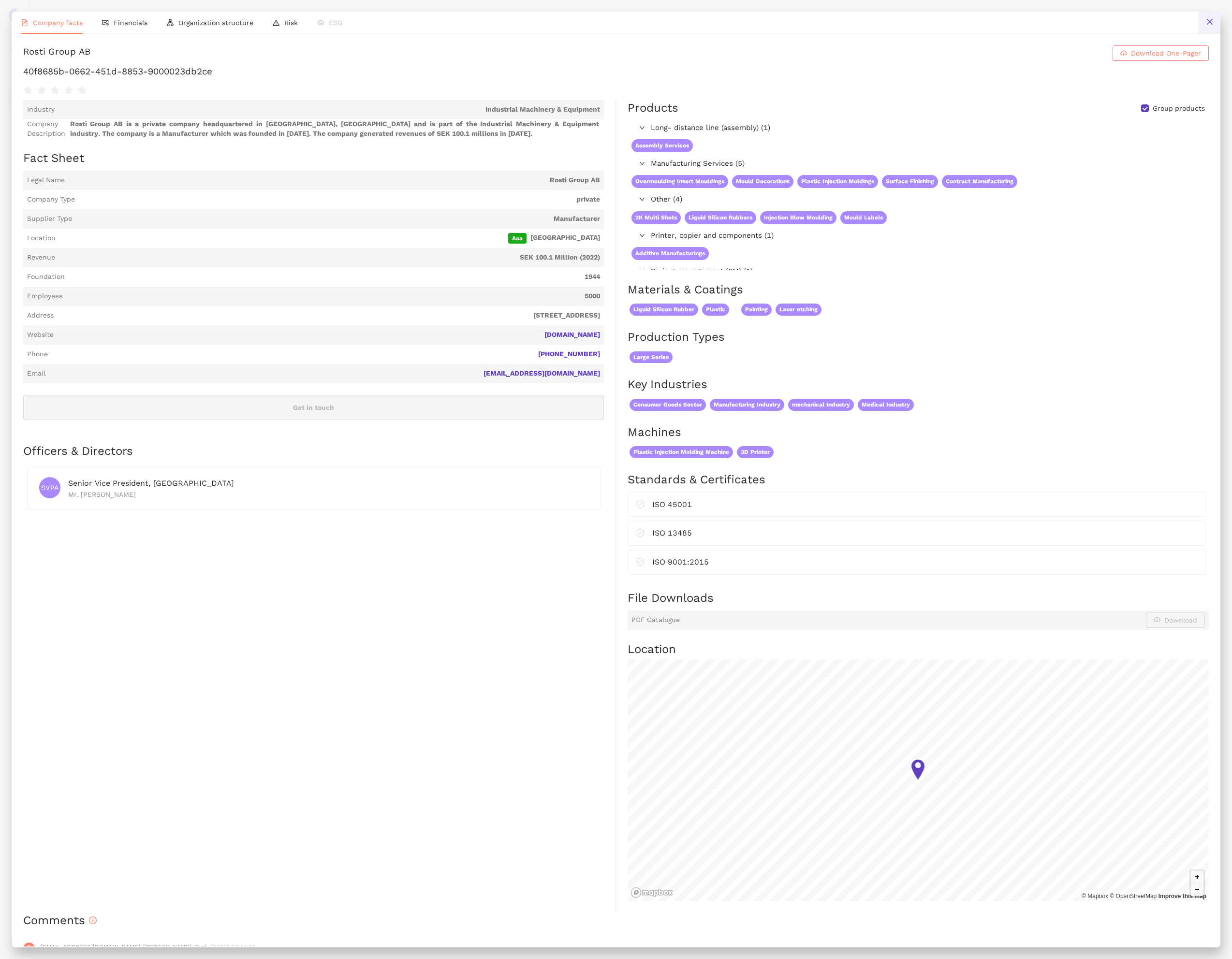
click at [1204, 22] on button at bounding box center [1210, 22] width 22 height 22
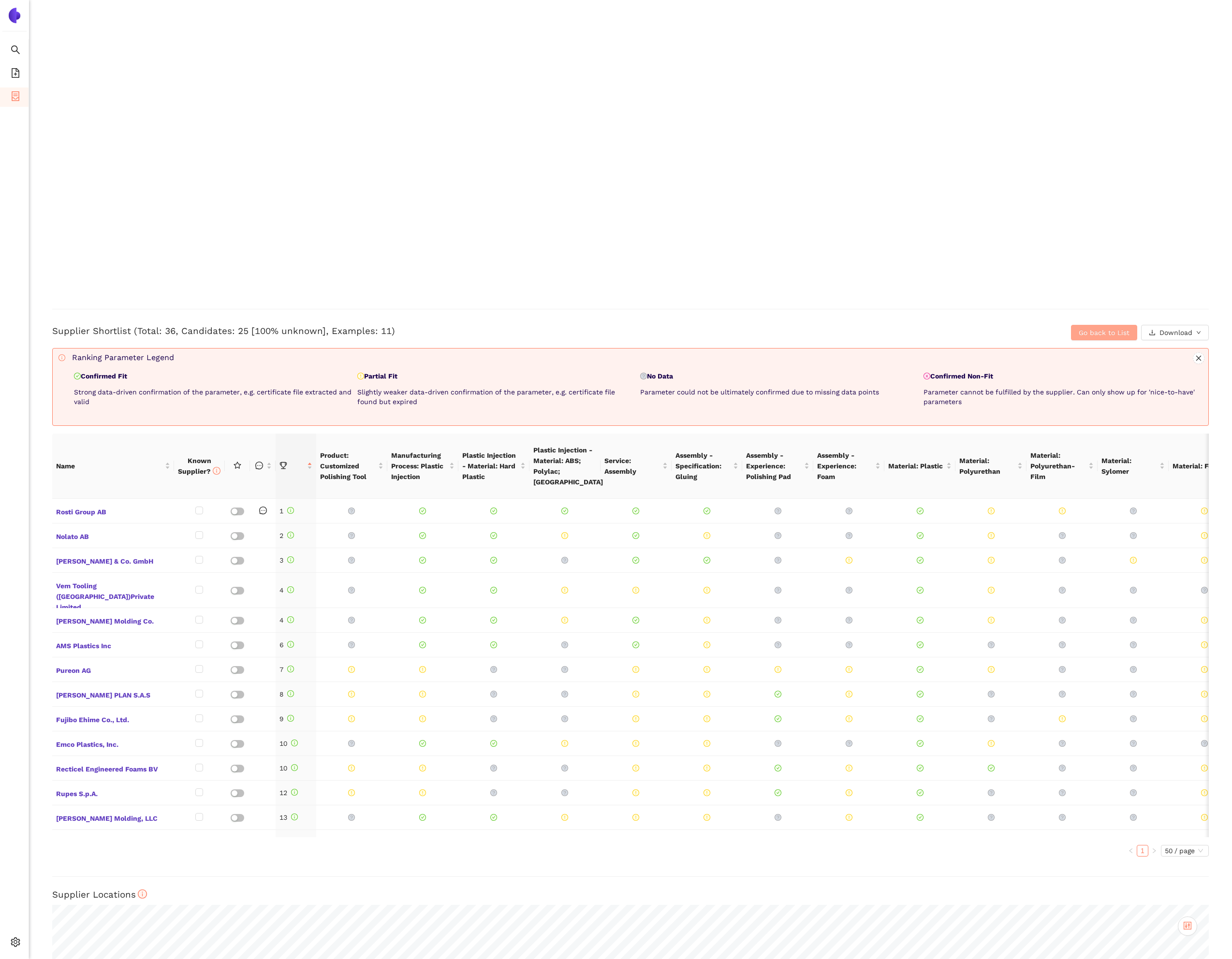
drag, startPoint x: 1080, startPoint y: 333, endPoint x: 1074, endPoint y: 332, distance: 6.1
click at [1080, 333] on span "Go back to List" at bounding box center [1104, 332] width 51 height 10
